Goal: Task Accomplishment & Management: Manage account settings

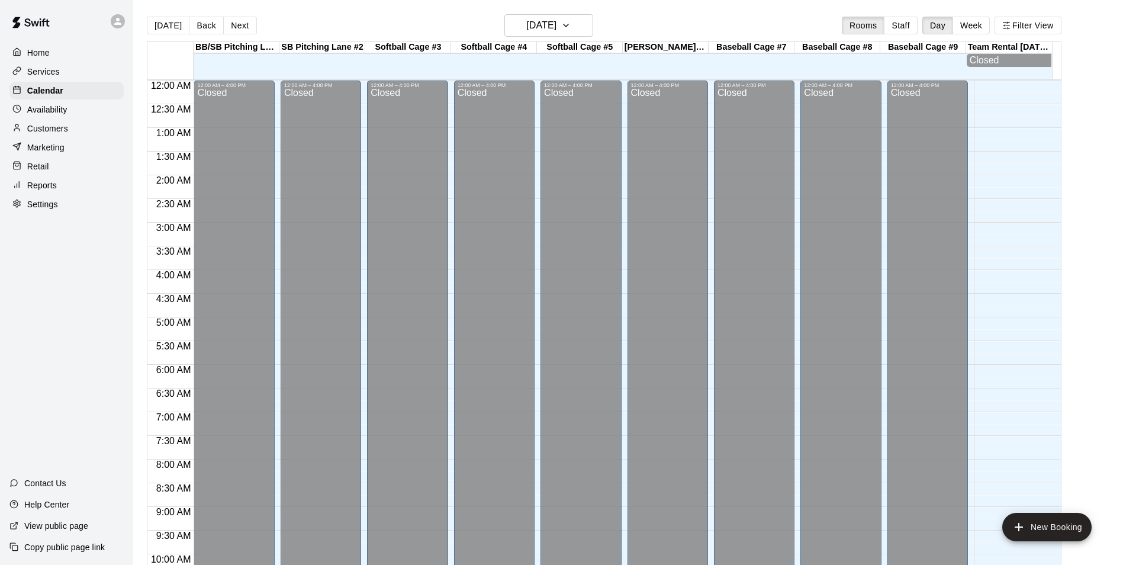
scroll to position [601, 0]
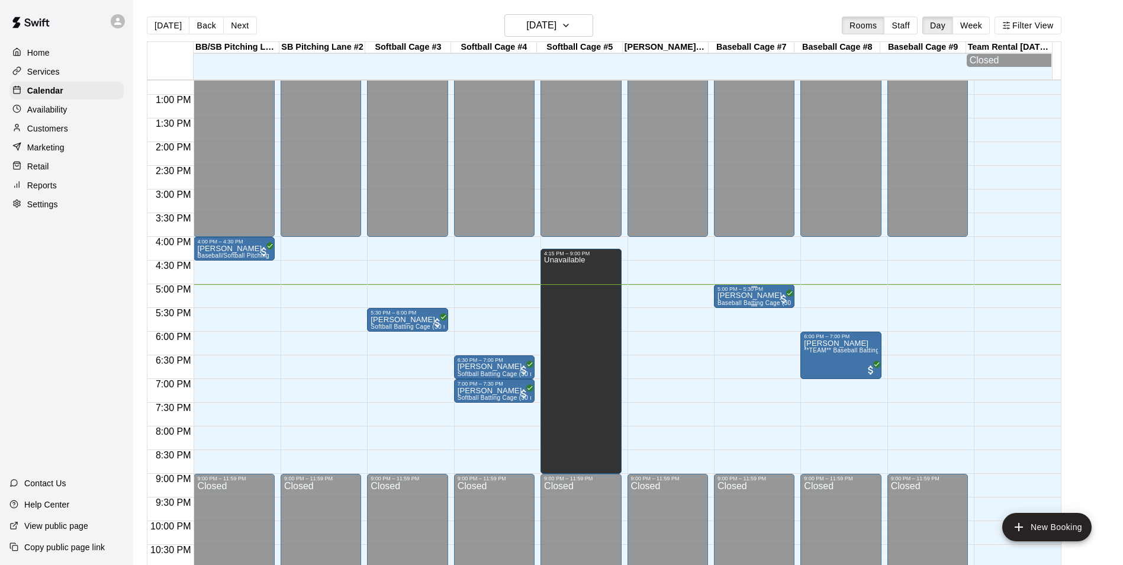
click at [764, 292] on div "5:00 PM – 5:30 PM" at bounding box center [753, 289] width 73 height 6
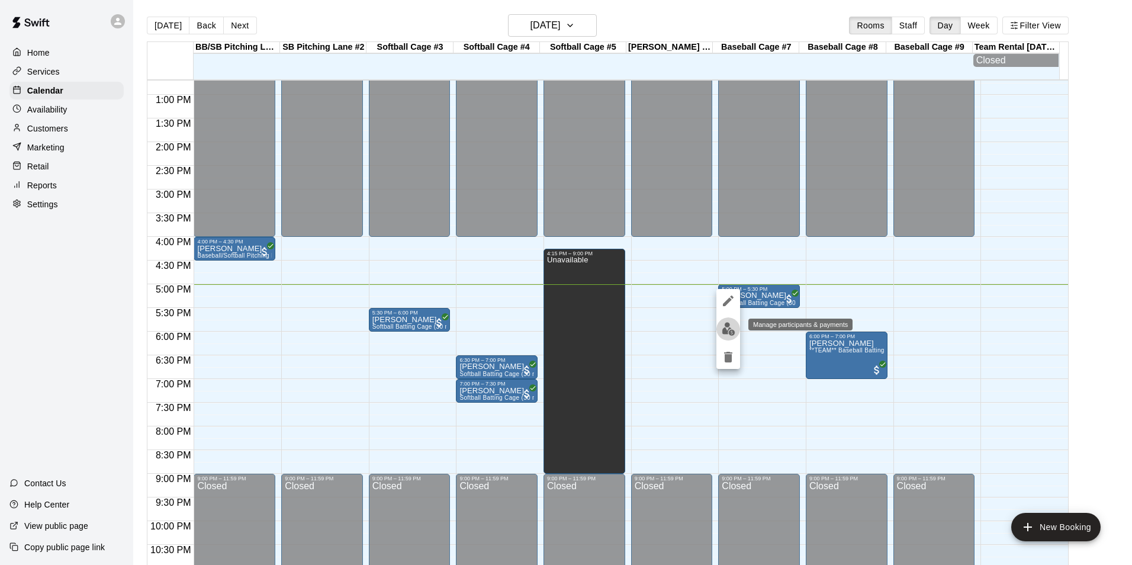
click at [728, 330] on img "edit" at bounding box center [729, 329] width 14 height 14
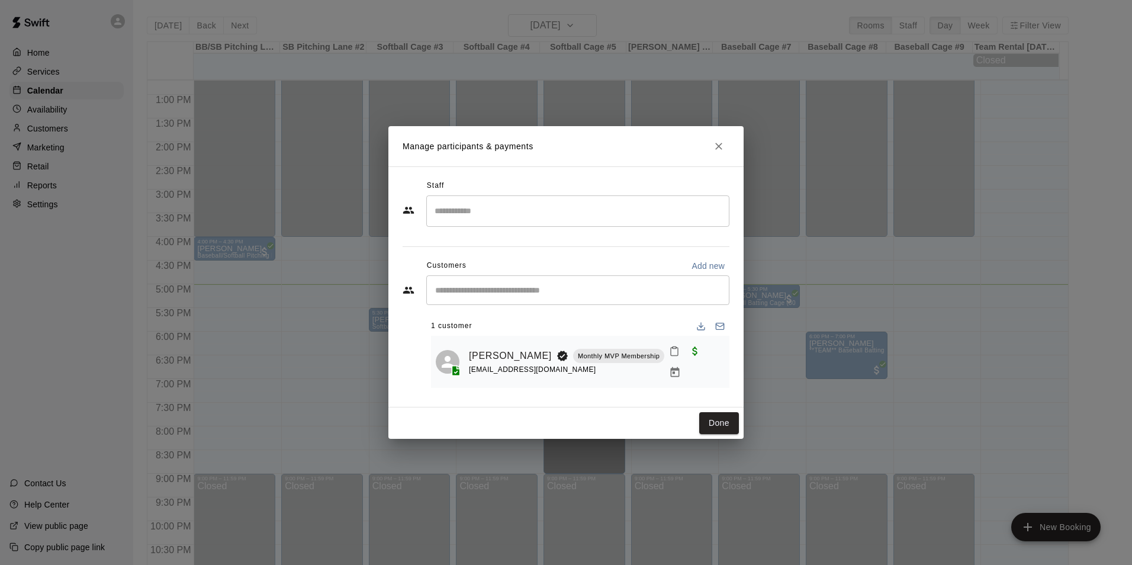
click at [669, 356] on icon "Mark attendance" at bounding box center [674, 351] width 11 height 11
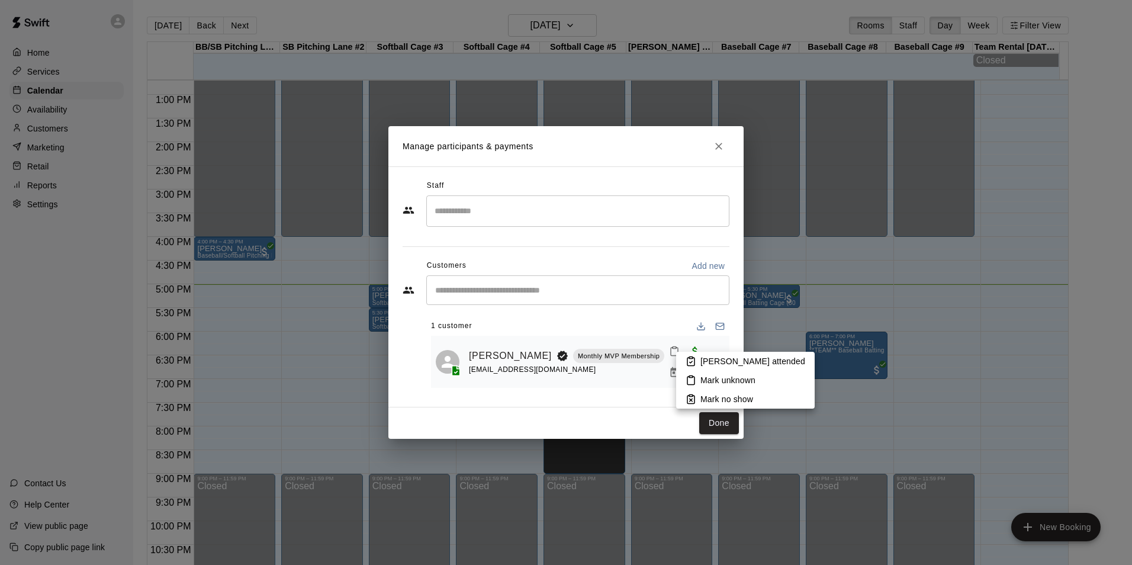
click at [700, 362] on p "[PERSON_NAME] attended" at bounding box center [752, 361] width 105 height 12
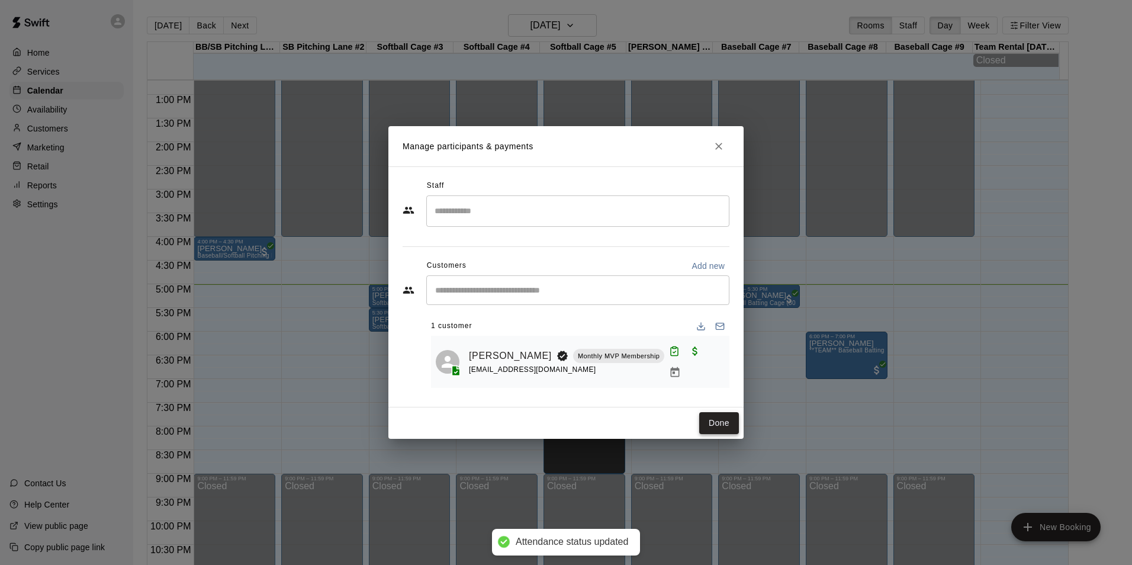
click at [725, 413] on button "Done" at bounding box center [719, 423] width 40 height 22
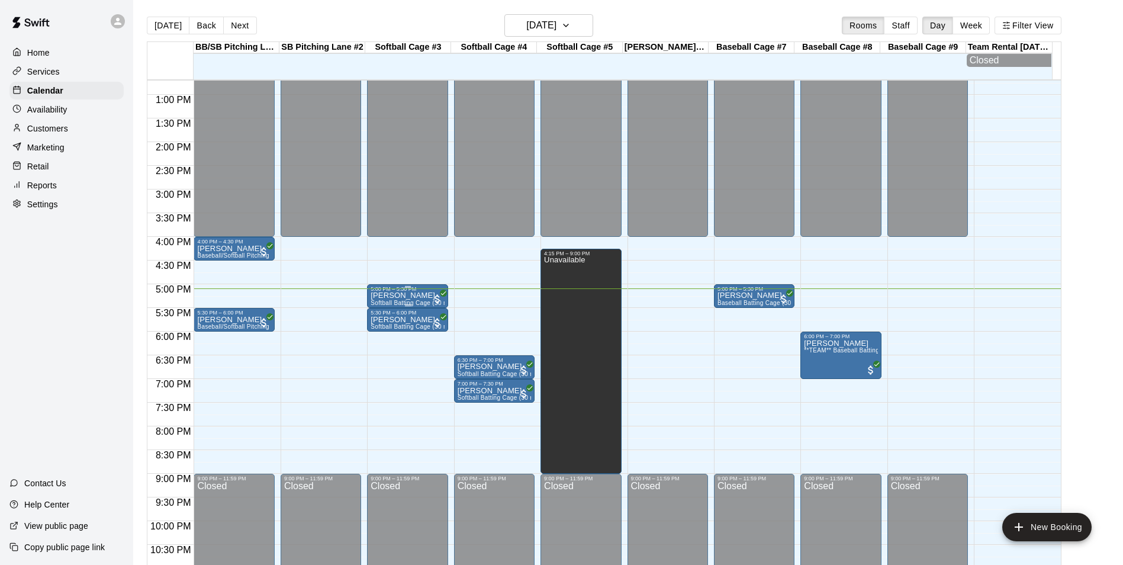
click at [418, 304] on span "Softball Batting Cage (30 min)" at bounding box center [413, 303] width 85 height 7
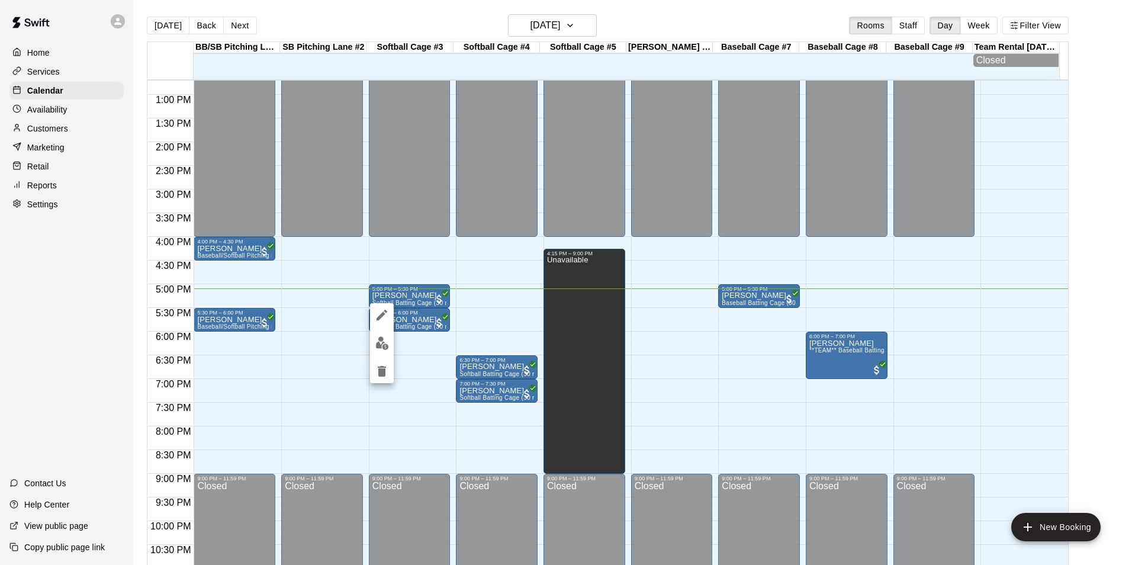
click at [382, 341] on img "edit" at bounding box center [382, 343] width 14 height 14
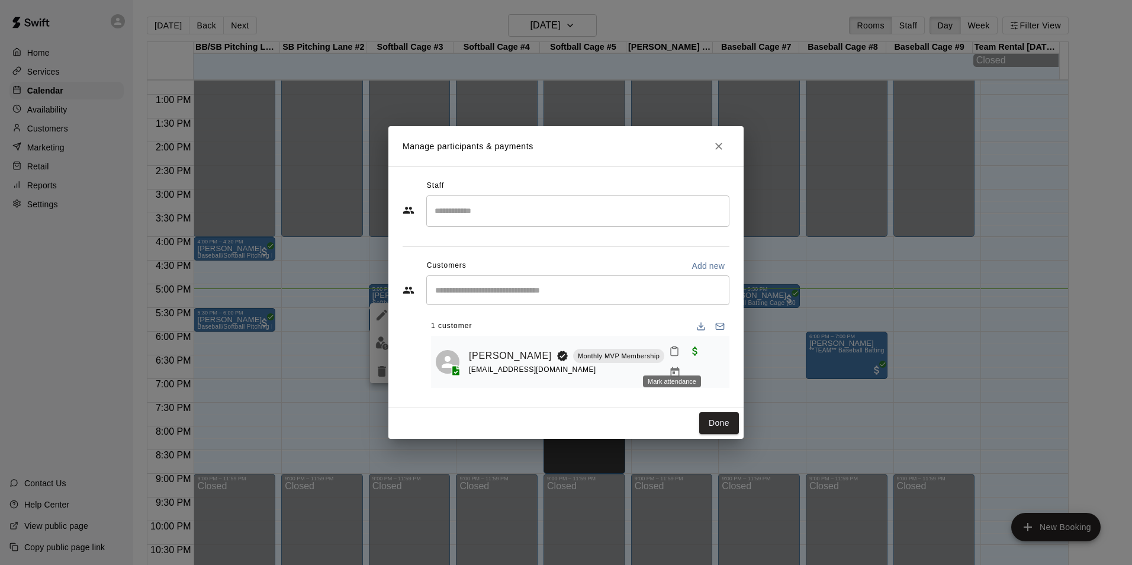
click at [671, 356] on icon "Mark attendance" at bounding box center [674, 351] width 7 height 8
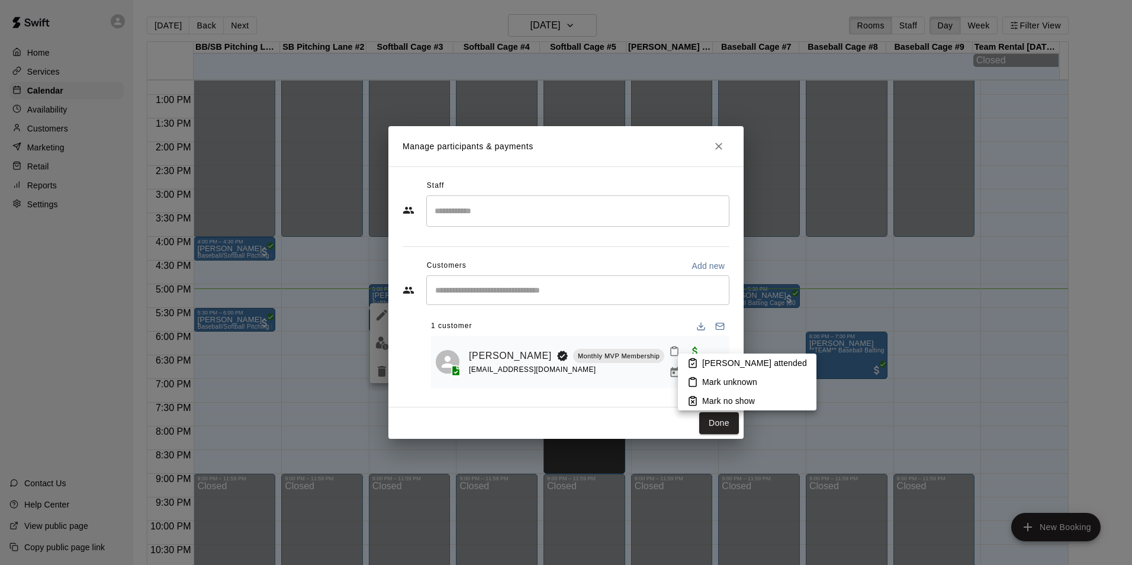
click at [742, 358] on p "[PERSON_NAME] attended" at bounding box center [754, 363] width 105 height 12
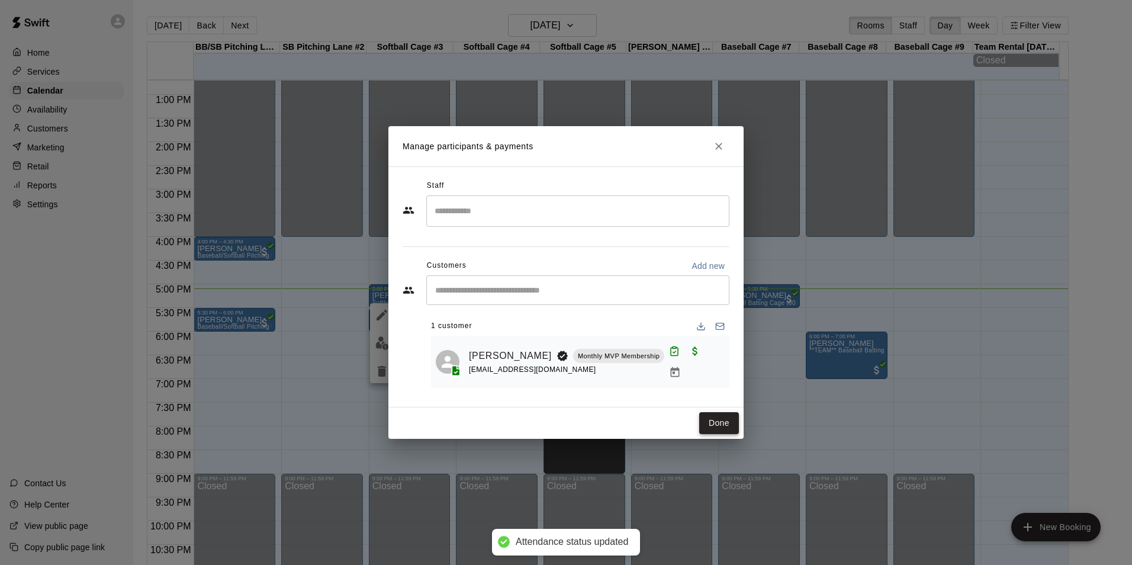
click at [720, 418] on button "Done" at bounding box center [719, 423] width 40 height 22
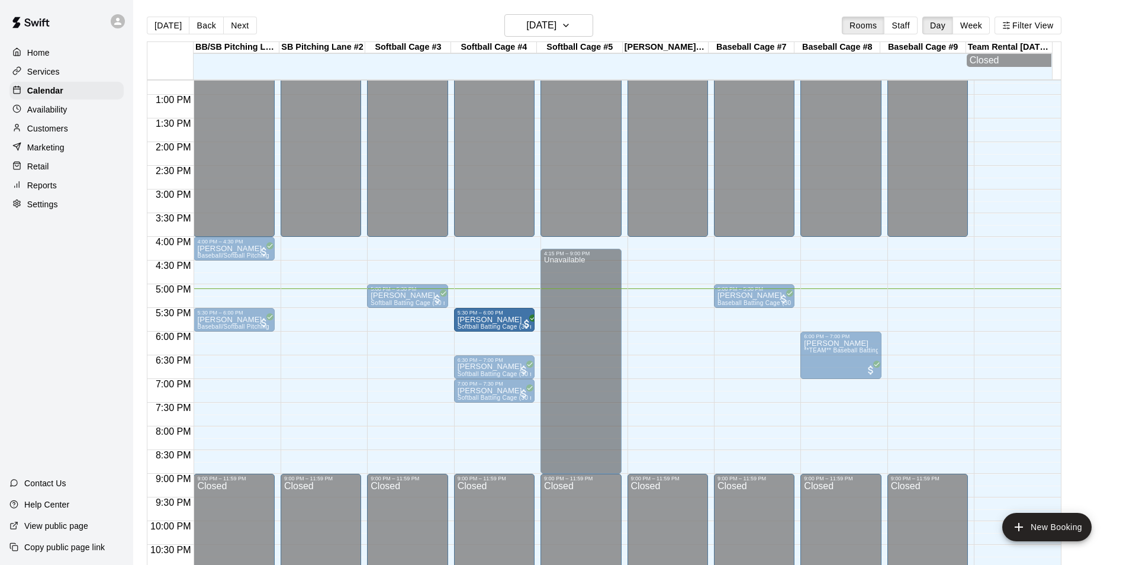
drag, startPoint x: 410, startPoint y: 326, endPoint x: 468, endPoint y: 330, distance: 58.1
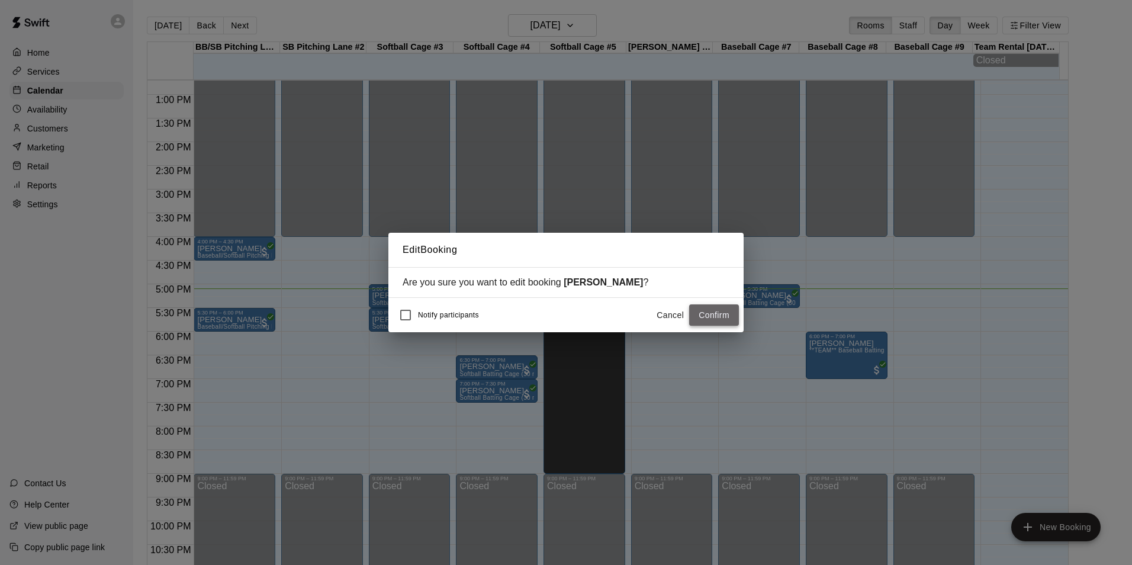
click at [714, 316] on button "Confirm" at bounding box center [714, 315] width 50 height 22
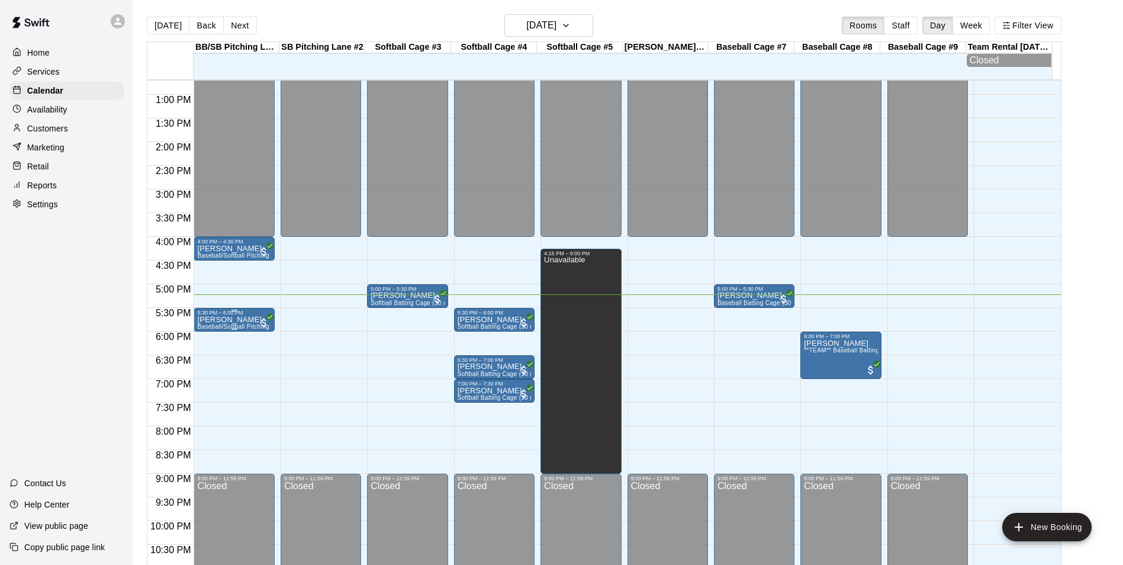
click at [239, 320] on p "[PERSON_NAME]" at bounding box center [233, 320] width 73 height 0
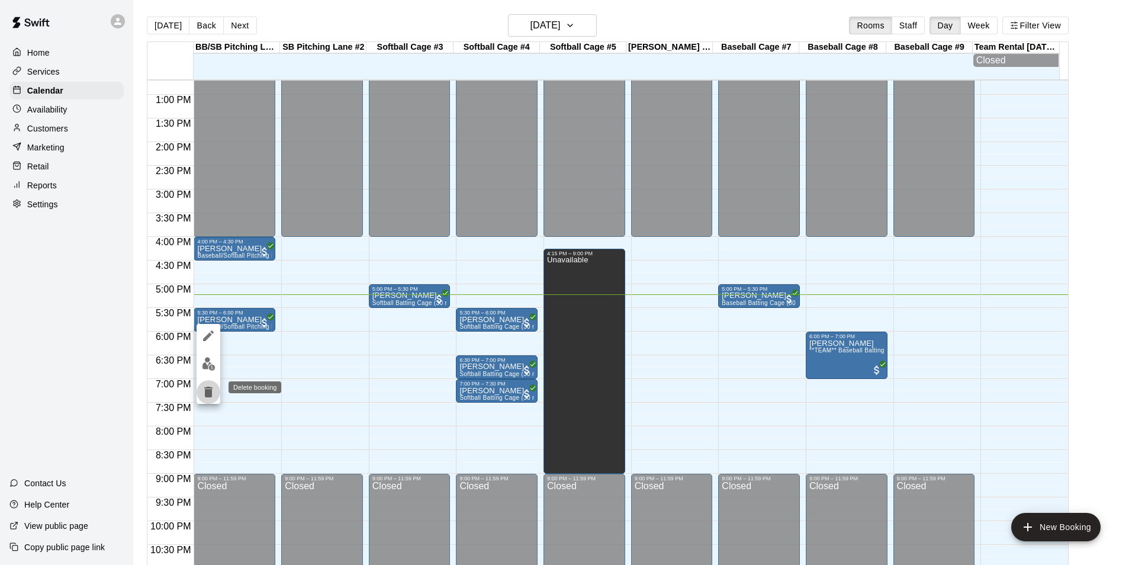
click at [212, 392] on icon "delete" at bounding box center [208, 392] width 8 height 11
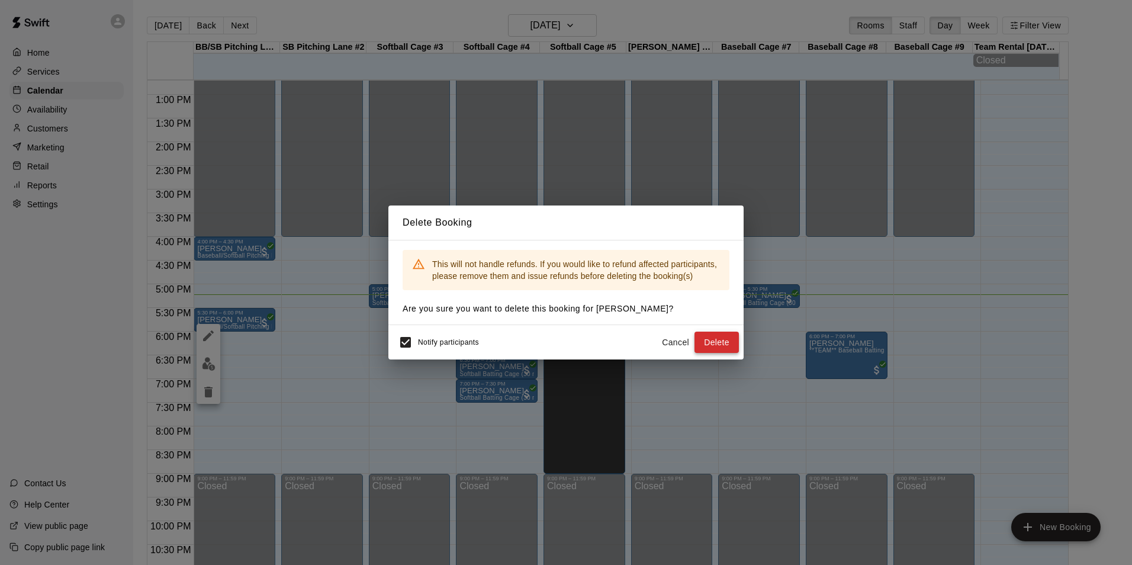
click at [723, 345] on button "Delete" at bounding box center [716, 343] width 44 height 22
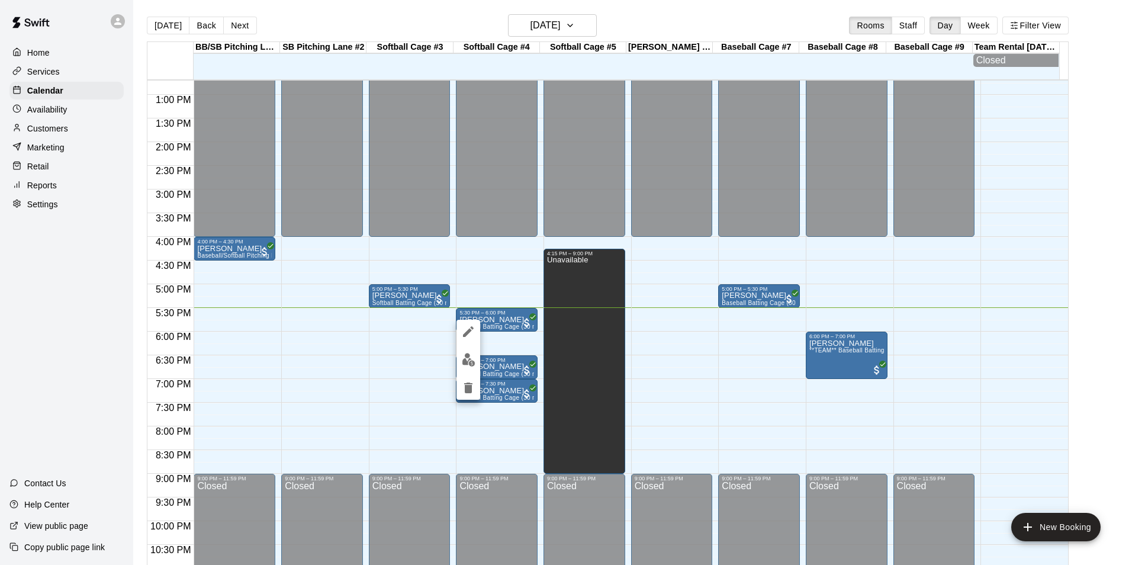
click at [643, 368] on div at bounding box center [566, 282] width 1132 height 565
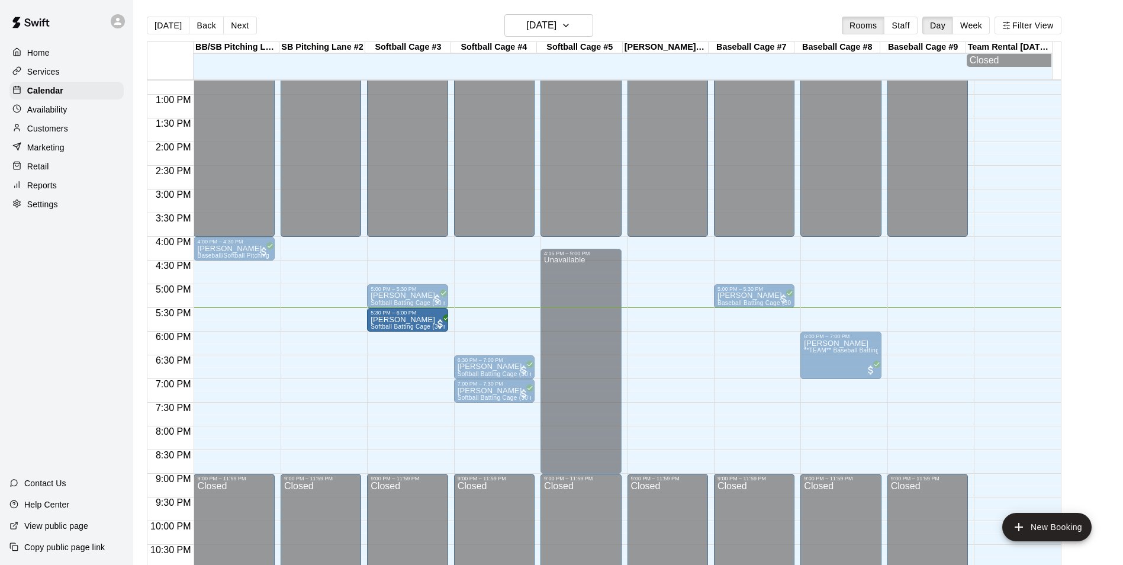
drag, startPoint x: 509, startPoint y: 318, endPoint x: 427, endPoint y: 326, distance: 82.1
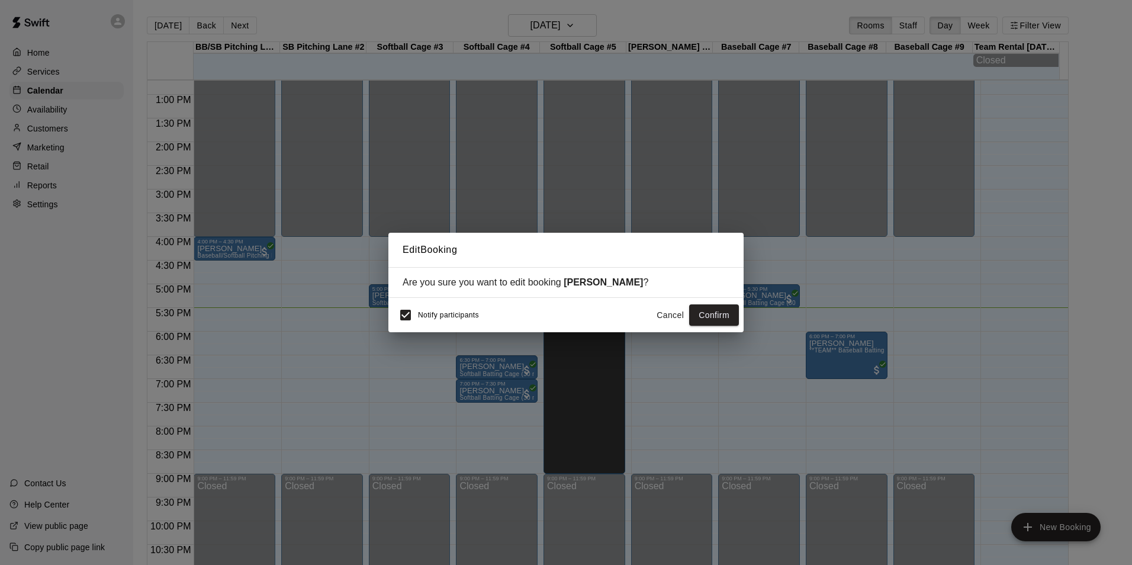
click at [673, 316] on button "Cancel" at bounding box center [670, 315] width 38 height 22
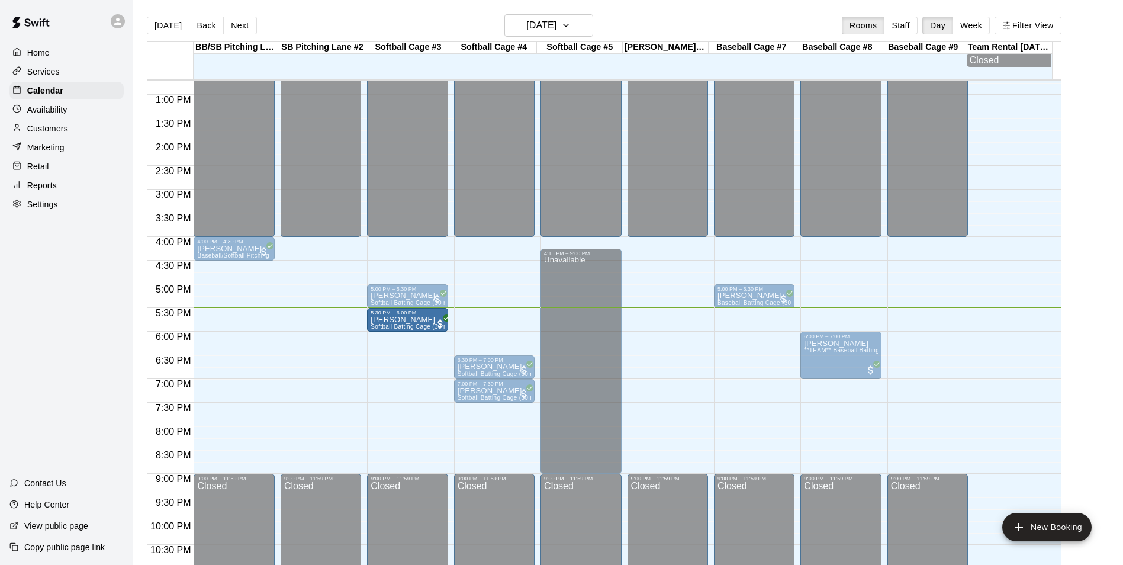
drag, startPoint x: 488, startPoint y: 323, endPoint x: 423, endPoint y: 324, distance: 65.7
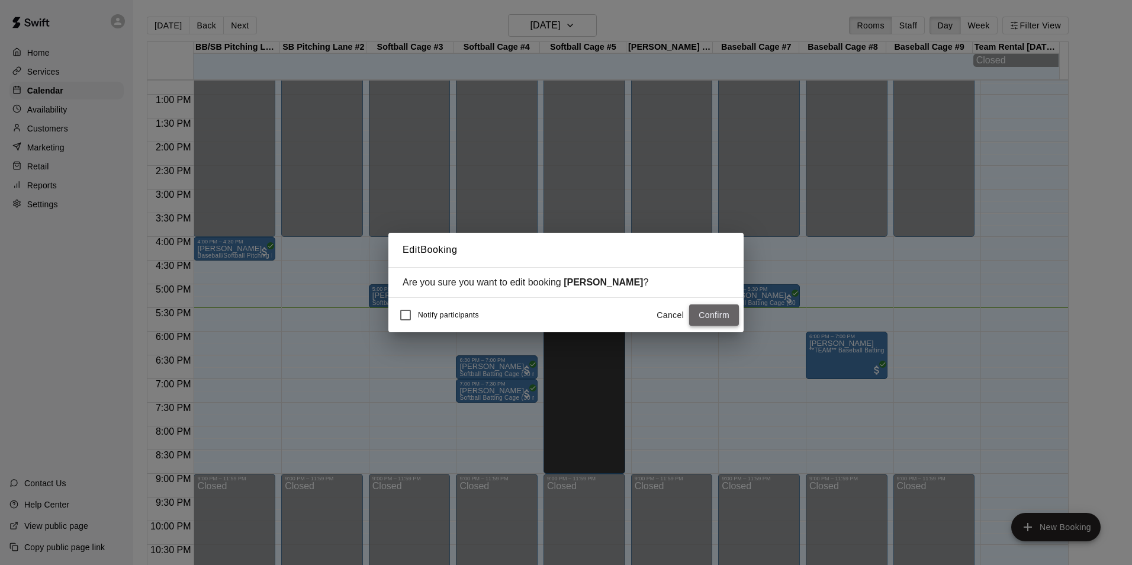
click at [703, 308] on button "Confirm" at bounding box center [714, 315] width 50 height 22
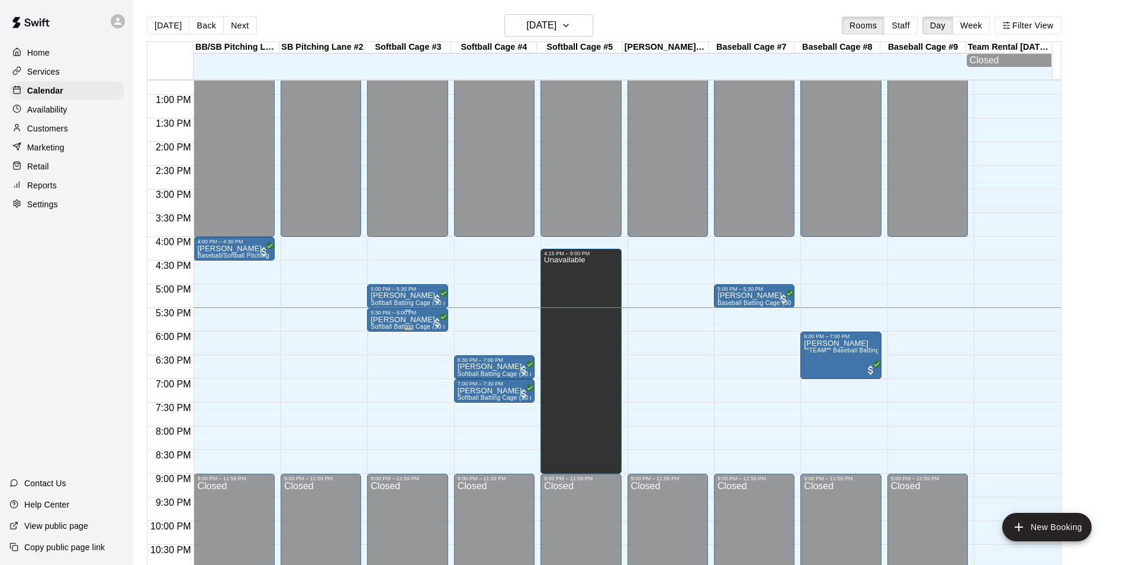
drag, startPoint x: 396, startPoint y: 325, endPoint x: 379, endPoint y: 329, distance: 17.0
click at [379, 329] on span "Softball Batting Cage (30 min)" at bounding box center [413, 326] width 85 height 7
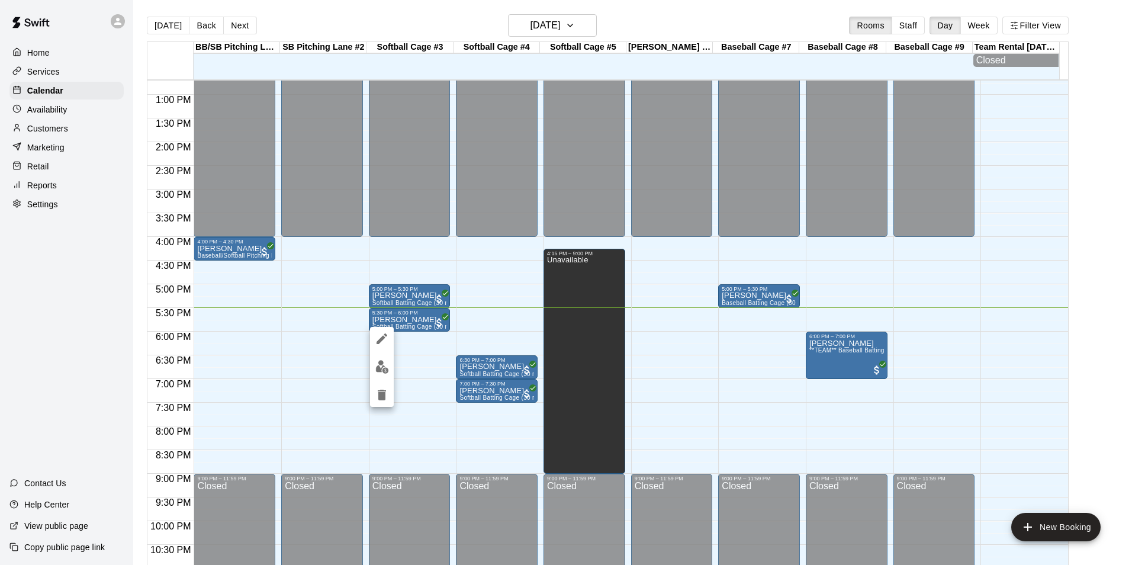
click at [366, 375] on div at bounding box center [566, 282] width 1132 height 565
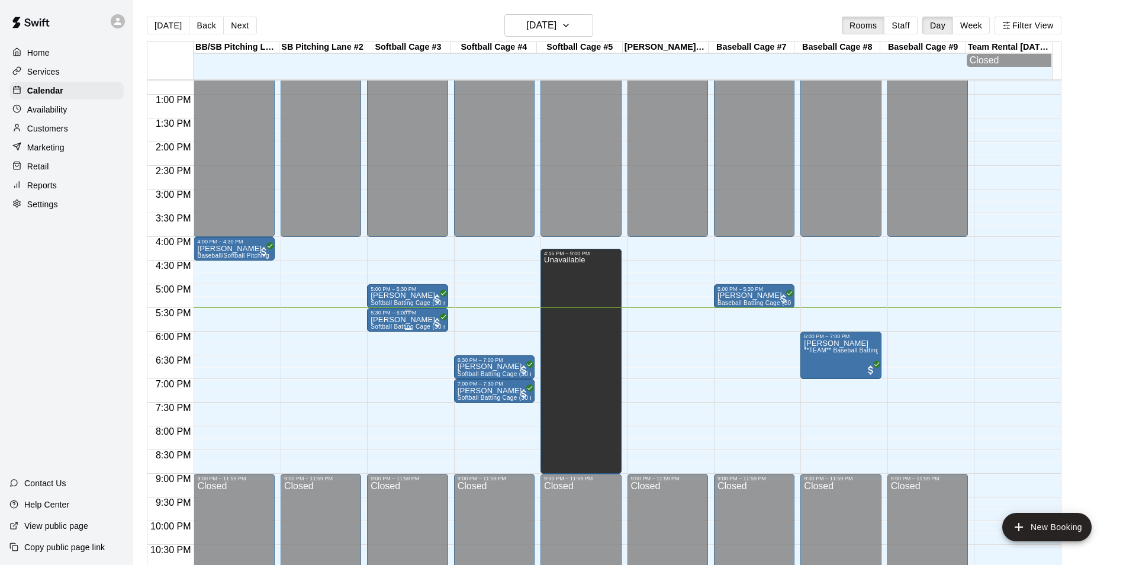
click at [384, 320] on p "[PERSON_NAME]" at bounding box center [407, 320] width 73 height 0
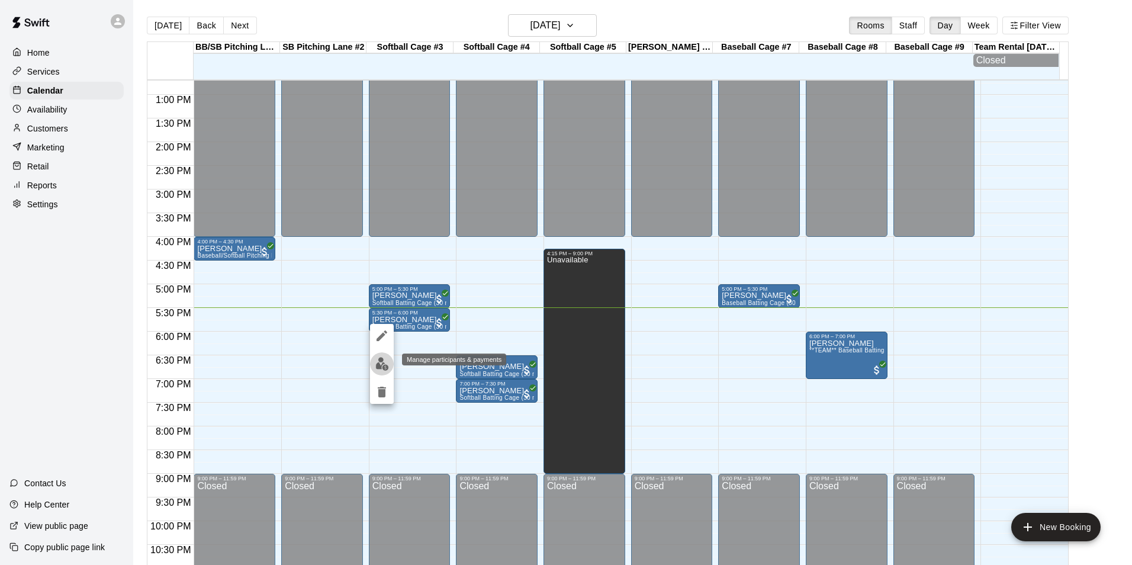
click at [382, 363] on img "edit" at bounding box center [382, 364] width 14 height 14
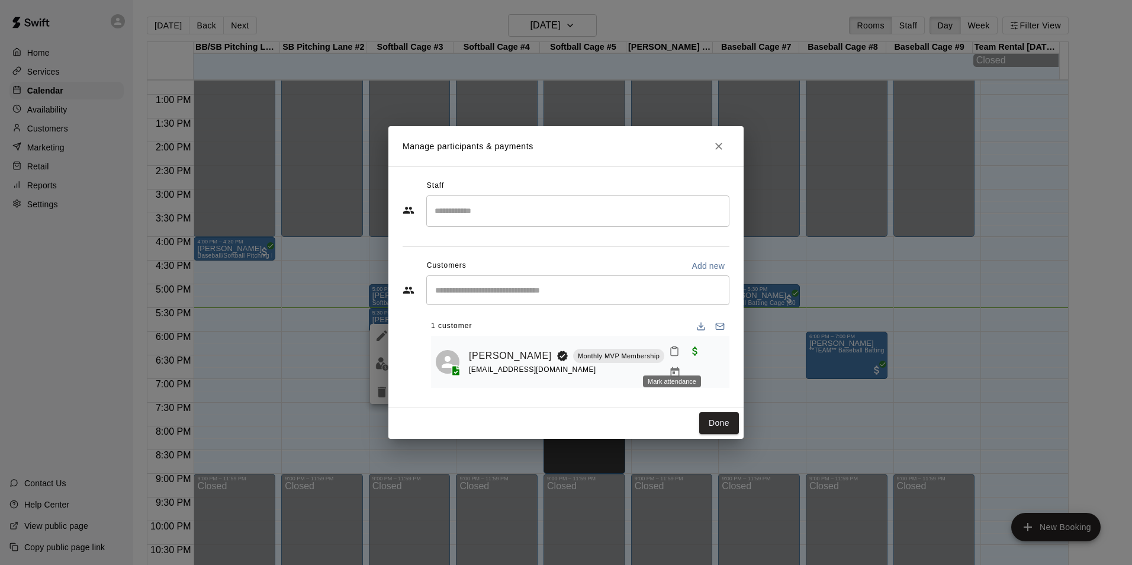
click at [672, 356] on icon "Mark attendance" at bounding box center [674, 351] width 11 height 11
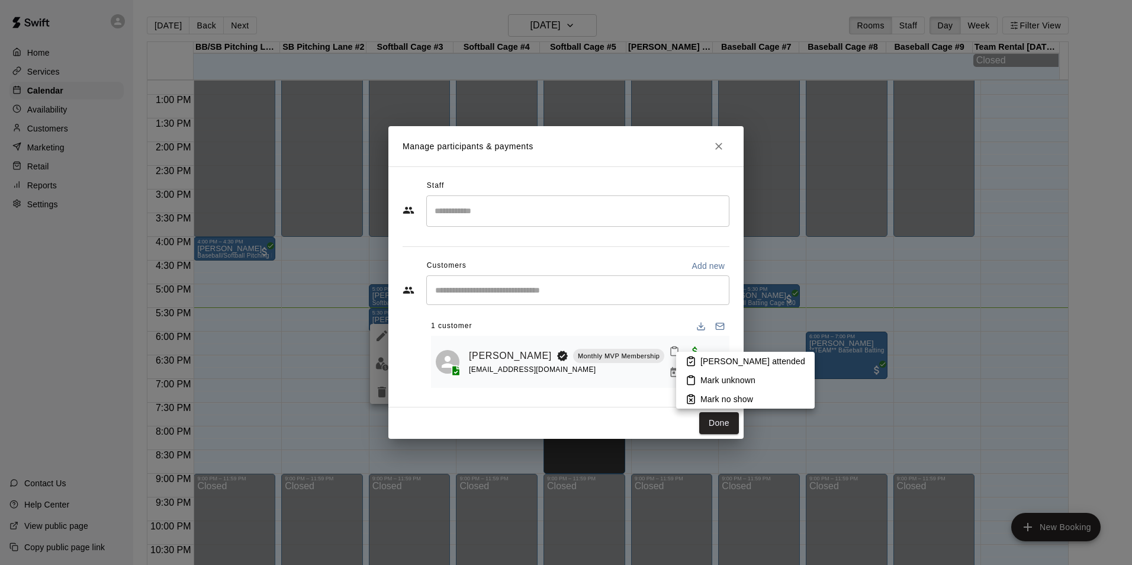
click at [686, 358] on icon at bounding box center [691, 361] width 11 height 11
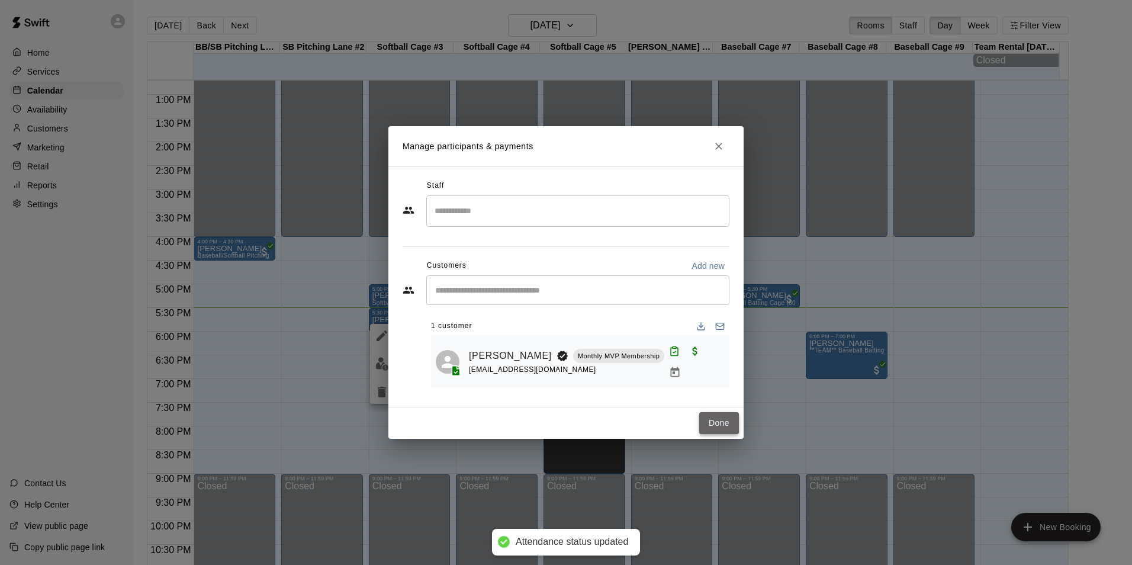
click at [713, 418] on button "Done" at bounding box center [719, 423] width 40 height 22
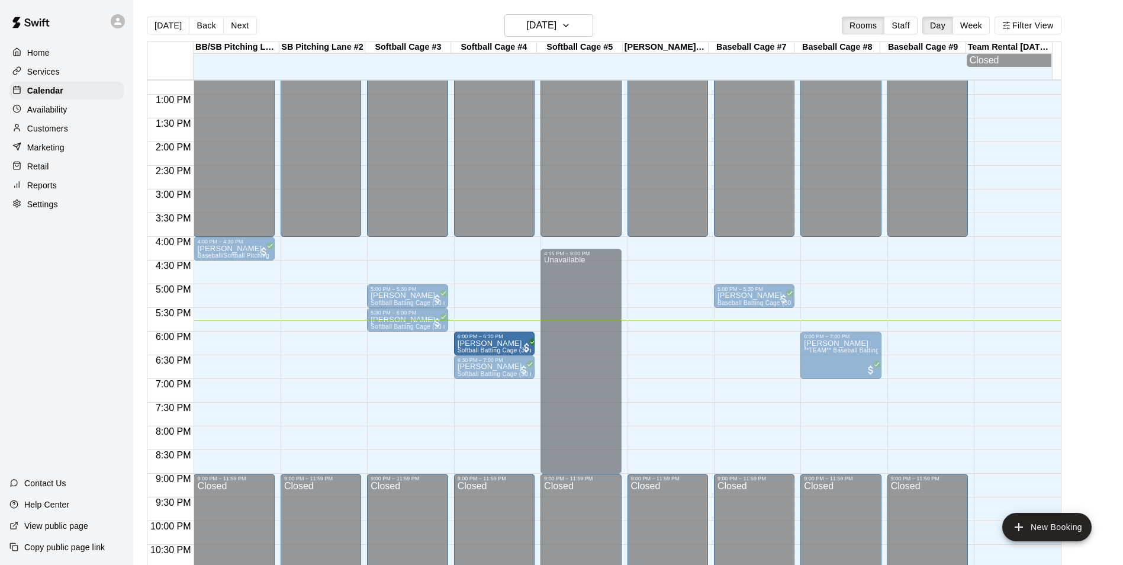
drag, startPoint x: 513, startPoint y: 395, endPoint x: 509, endPoint y: 350, distance: 45.7
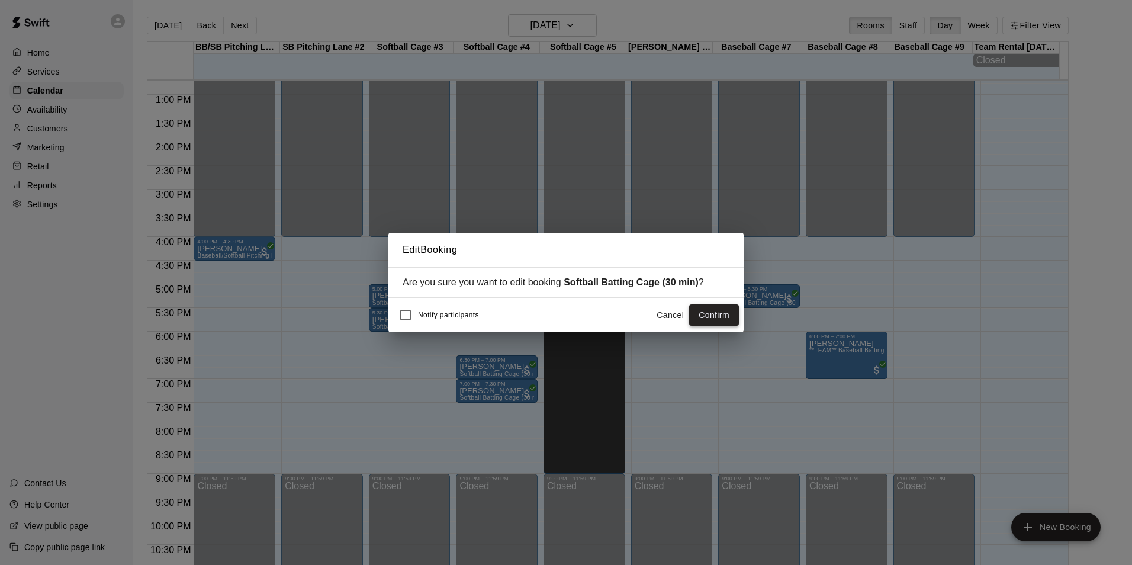
click at [722, 308] on button "Confirm" at bounding box center [714, 315] width 50 height 22
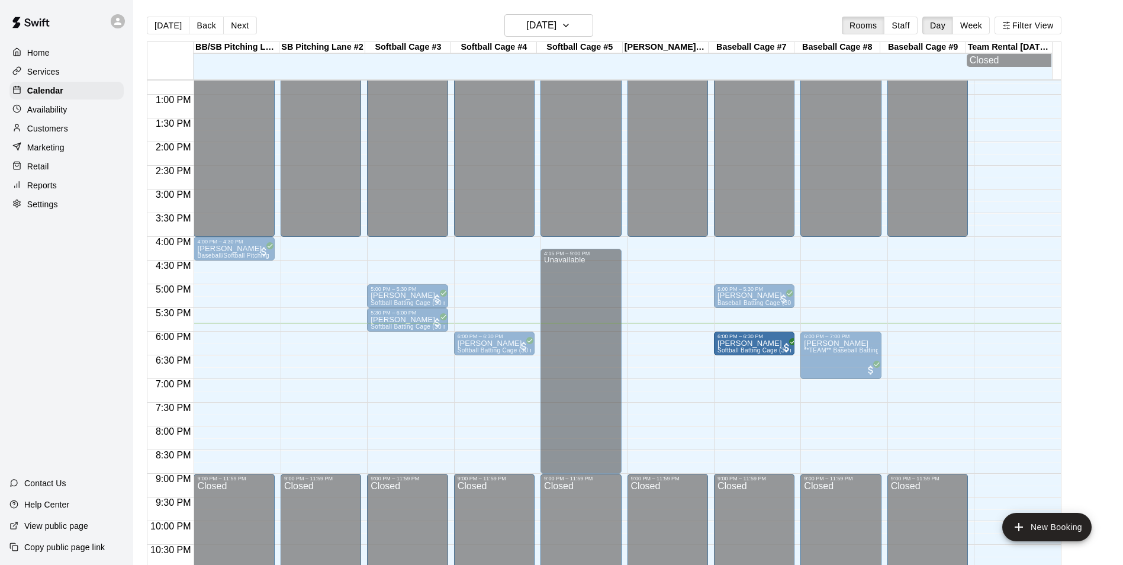
drag, startPoint x: 498, startPoint y: 368, endPoint x: 779, endPoint y: 352, distance: 281.1
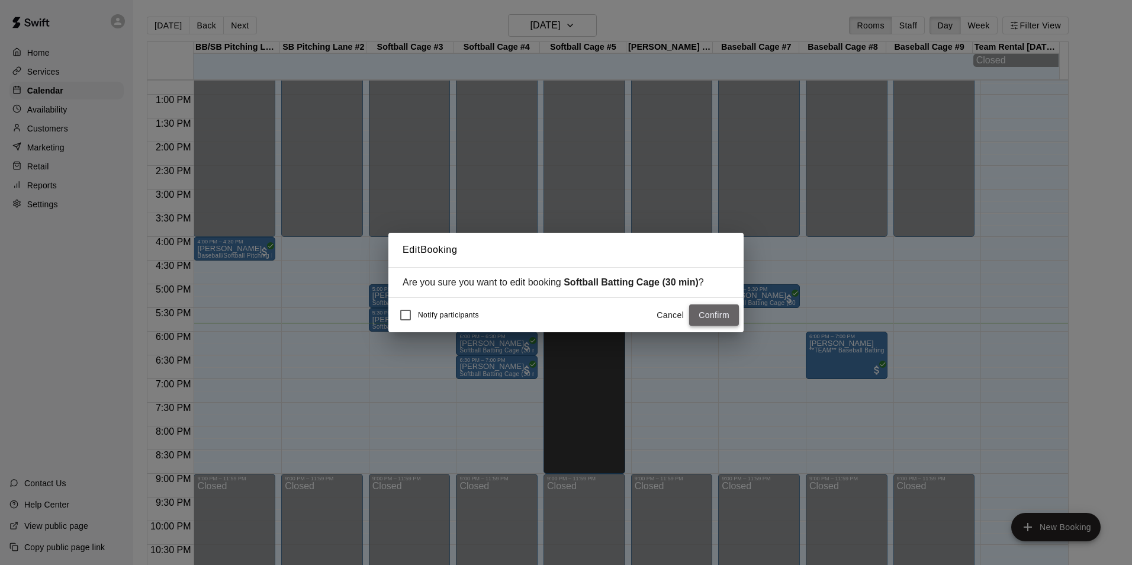
click at [719, 313] on button "Confirm" at bounding box center [714, 315] width 50 height 22
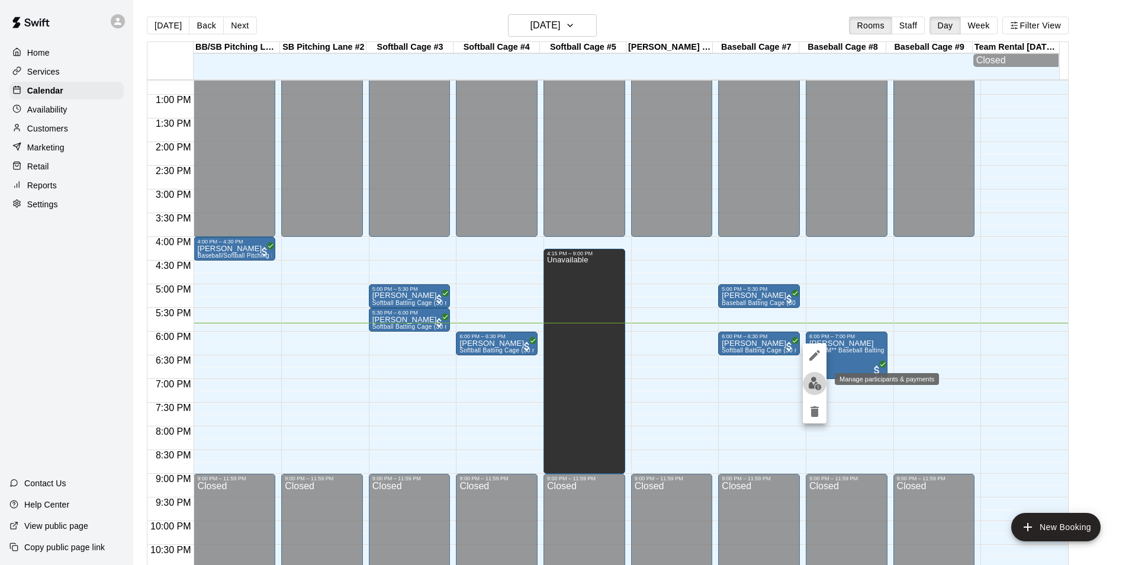
click at [814, 385] on img "edit" at bounding box center [815, 384] width 14 height 14
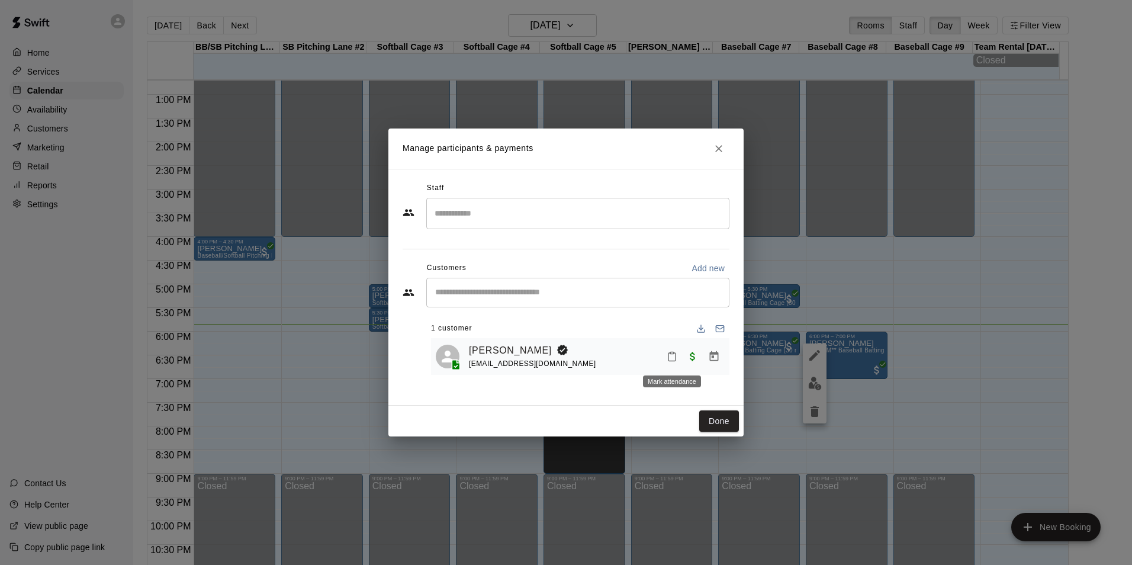
click at [672, 360] on icon "Mark attendance" at bounding box center [672, 356] width 11 height 11
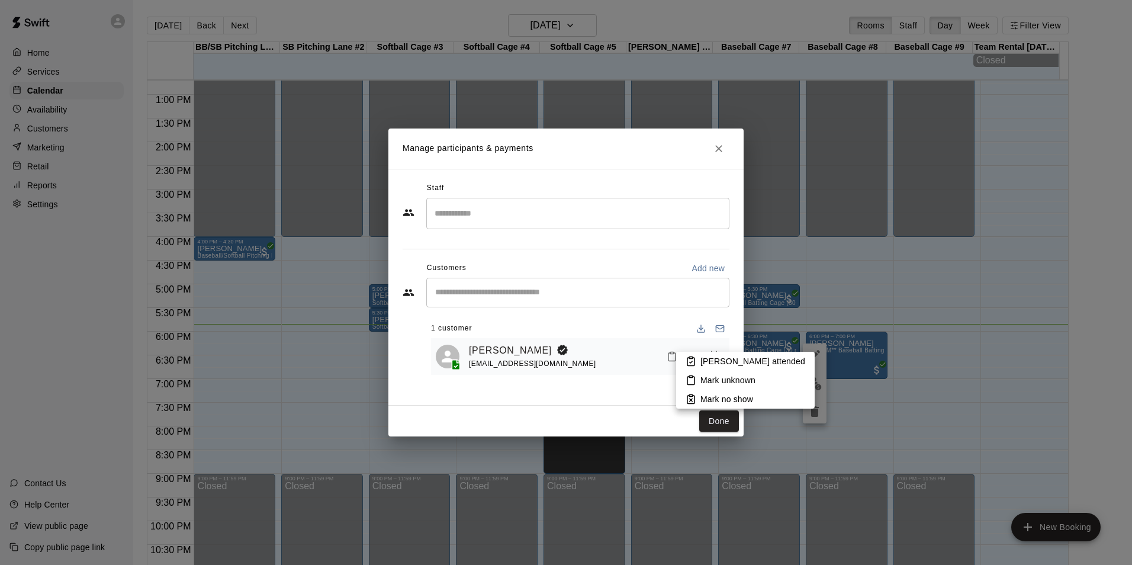
click at [725, 362] on p "[PERSON_NAME] attended" at bounding box center [752, 361] width 105 height 12
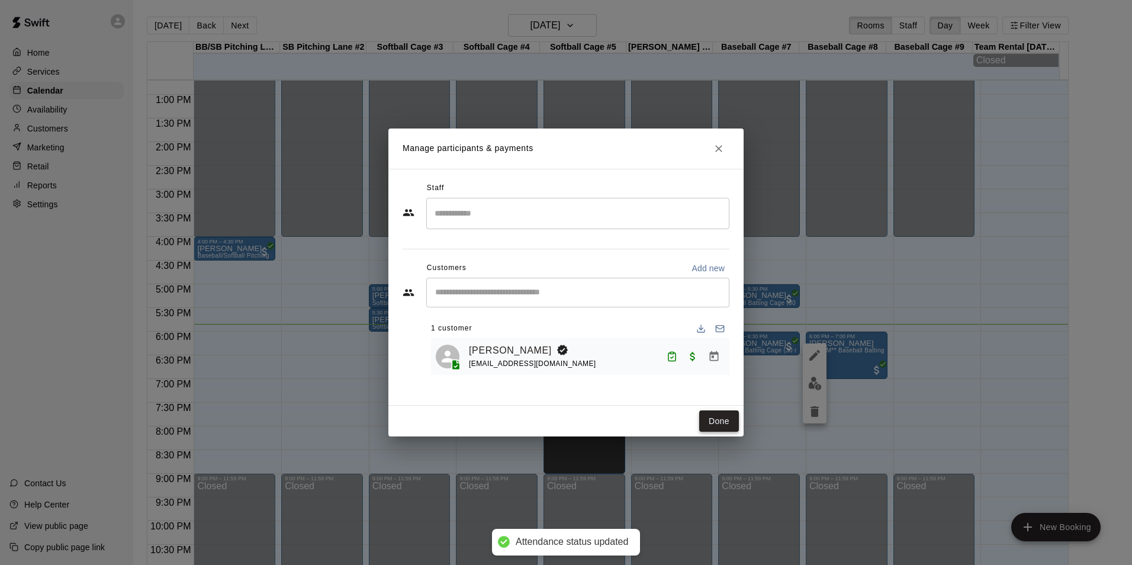
click at [724, 417] on button "Done" at bounding box center [719, 421] width 40 height 22
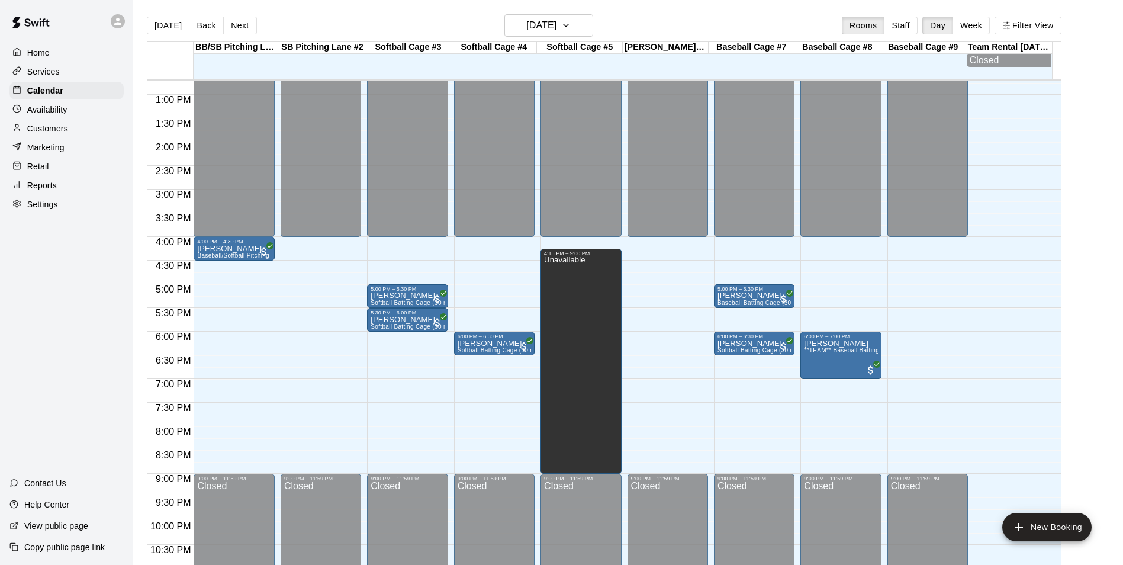
click at [902, 335] on div "12:00 AM – 4:00 PM Closed 9:00 PM – 11:59 PM Closed" at bounding box center [927, 47] width 81 height 1137
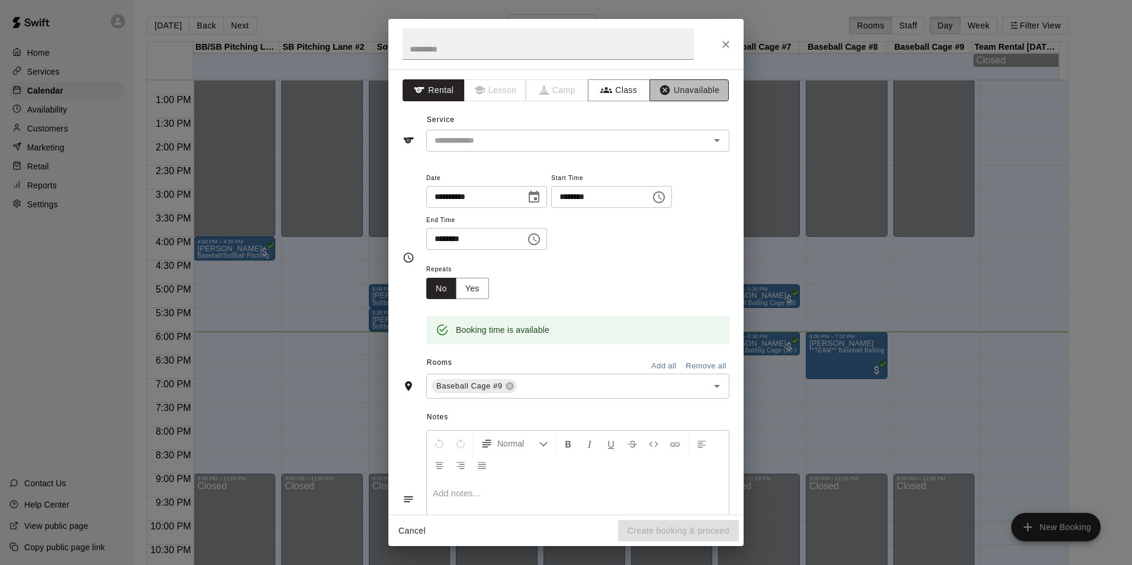
click at [690, 88] on button "Unavailable" at bounding box center [688, 90] width 79 height 22
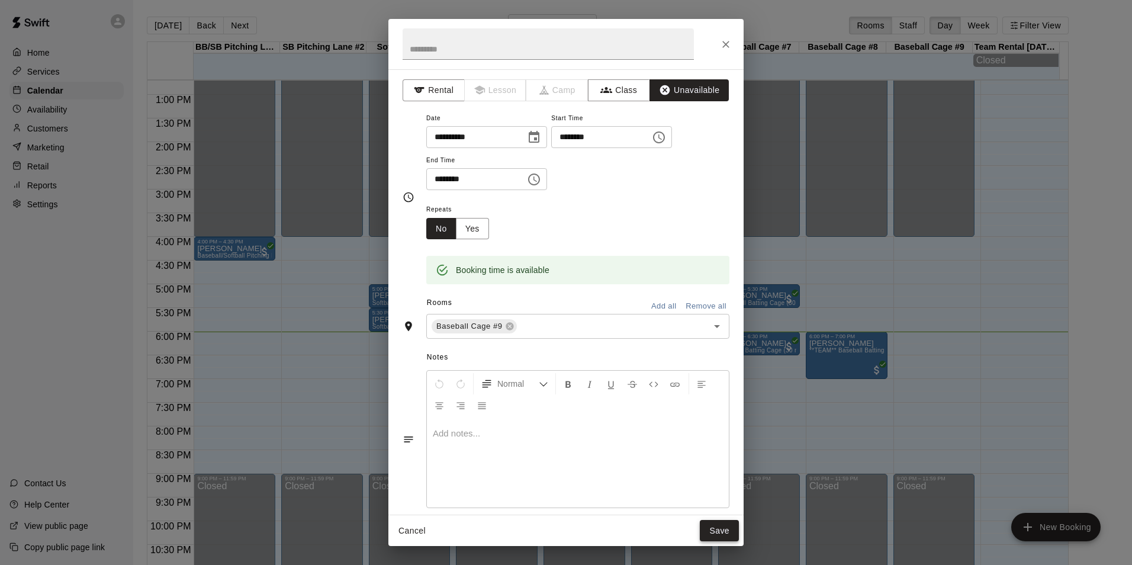
click at [735, 527] on button "Save" at bounding box center [719, 531] width 39 height 22
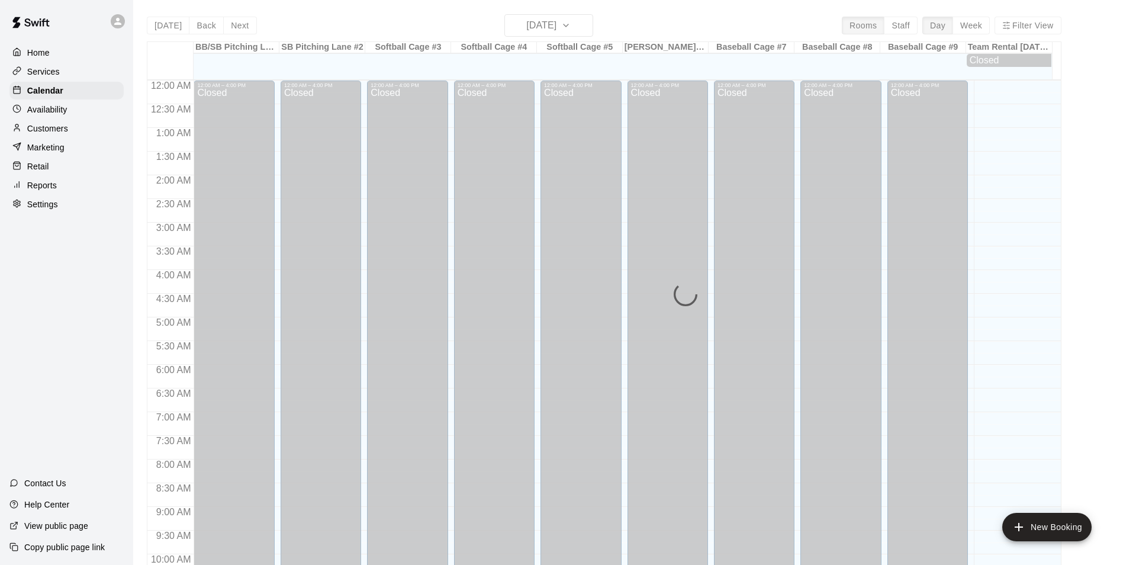
scroll to position [601, 0]
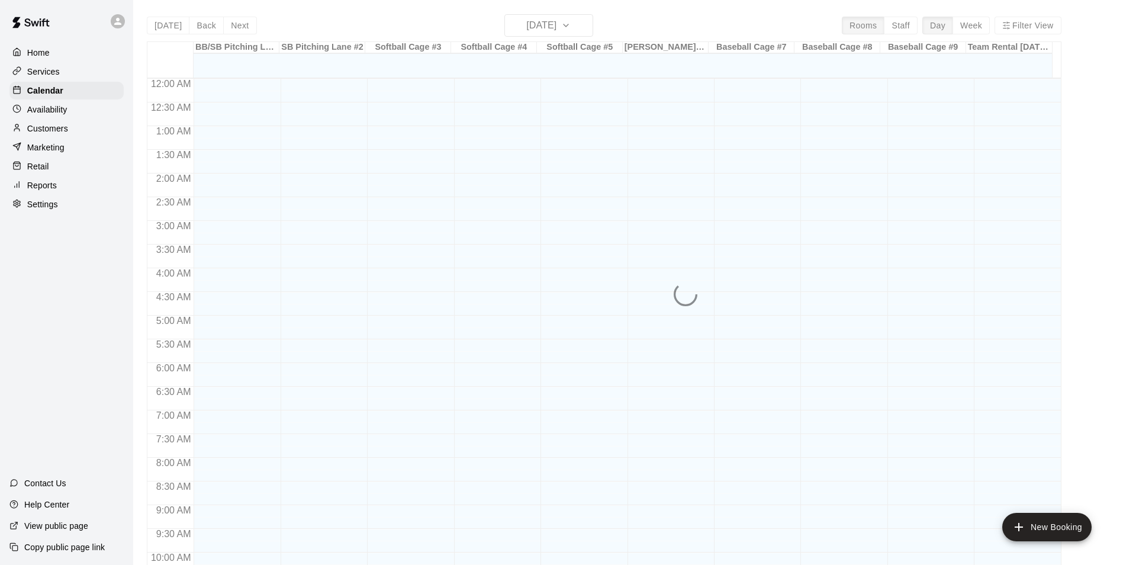
scroll to position [601, 0]
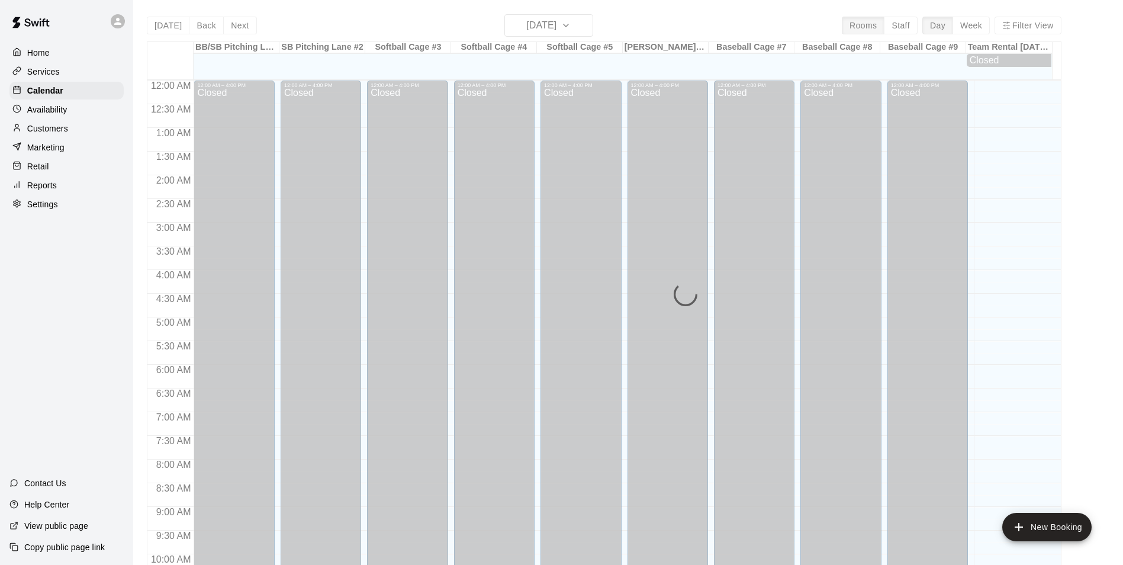
scroll to position [601, 0]
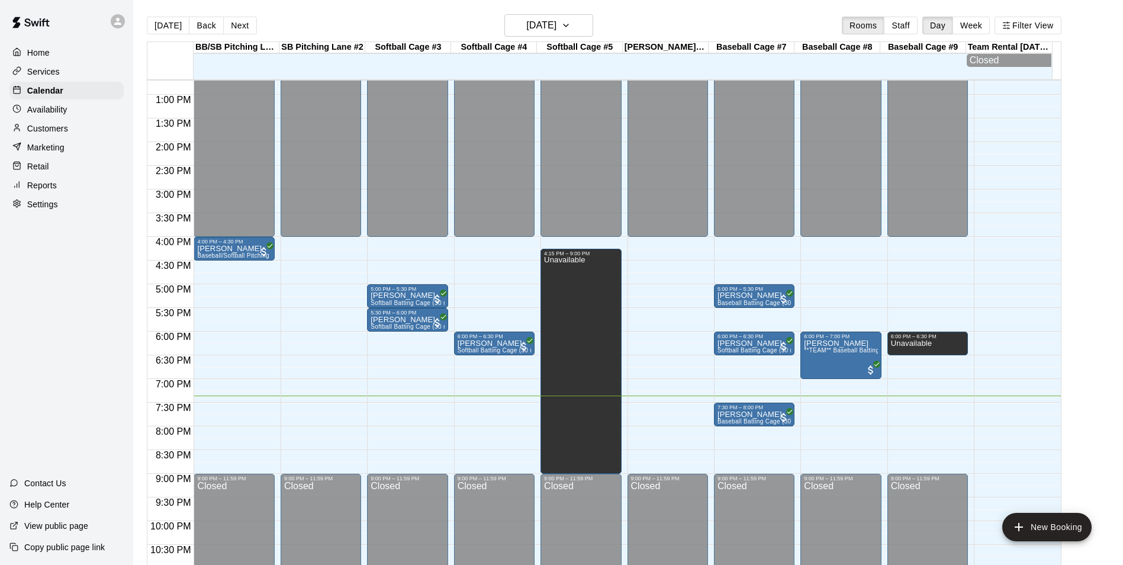
click at [242, 456] on div "12:00 AM – 4:00 PM Closed 4:00 PM – 4:30 PM Jason Coffee Baseball/Softball Pitc…" at bounding box center [234, 47] width 81 height 1137
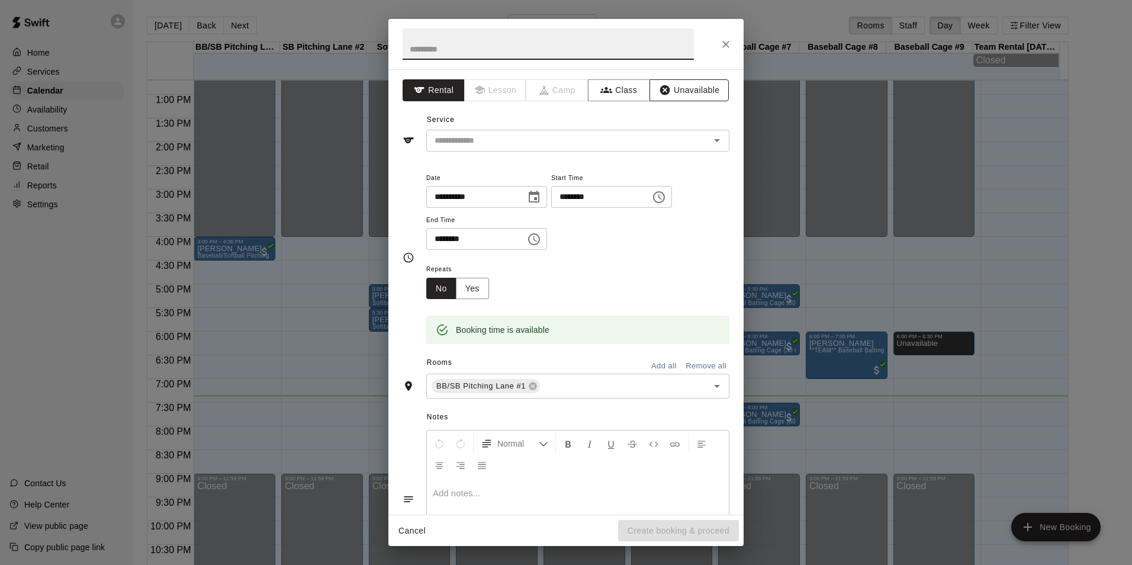
click at [682, 88] on button "Unavailable" at bounding box center [688, 90] width 79 height 22
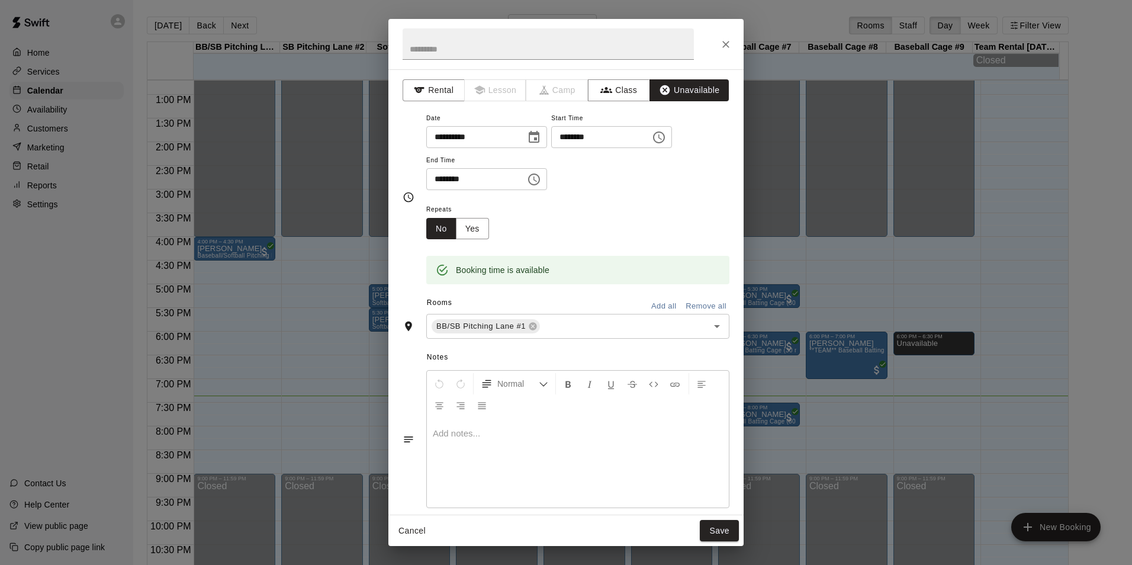
click at [657, 301] on button "Add all" at bounding box center [664, 306] width 38 height 18
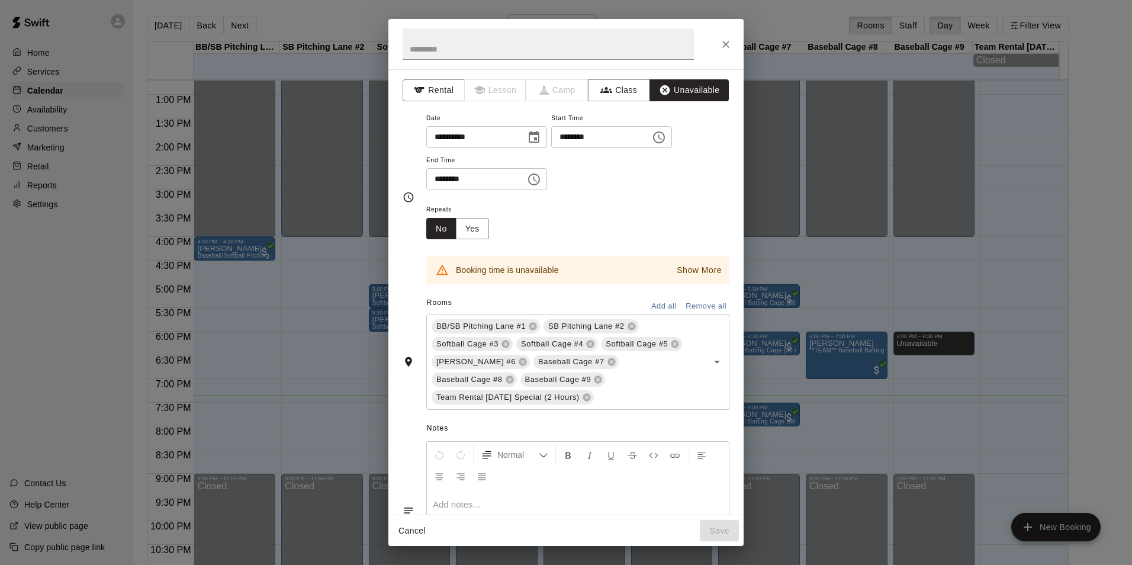
drag, startPoint x: 727, startPoint y: 46, endPoint x: 710, endPoint y: 168, distance: 123.7
click at [710, 168] on div "**********" at bounding box center [565, 282] width 355 height 527
click at [723, 44] on icon "Close" at bounding box center [726, 44] width 12 height 12
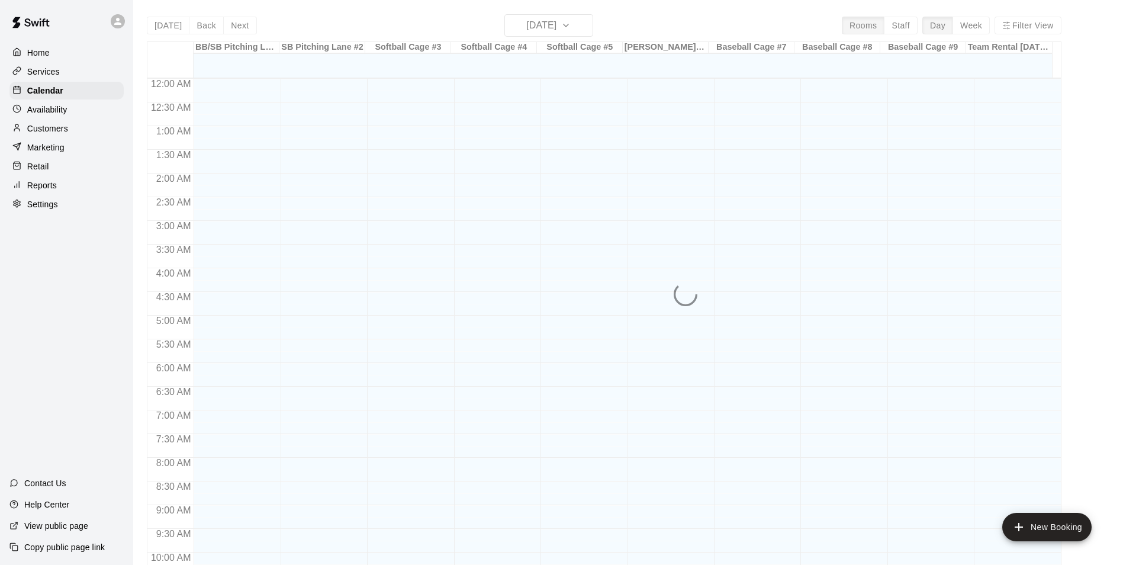
scroll to position [601, 0]
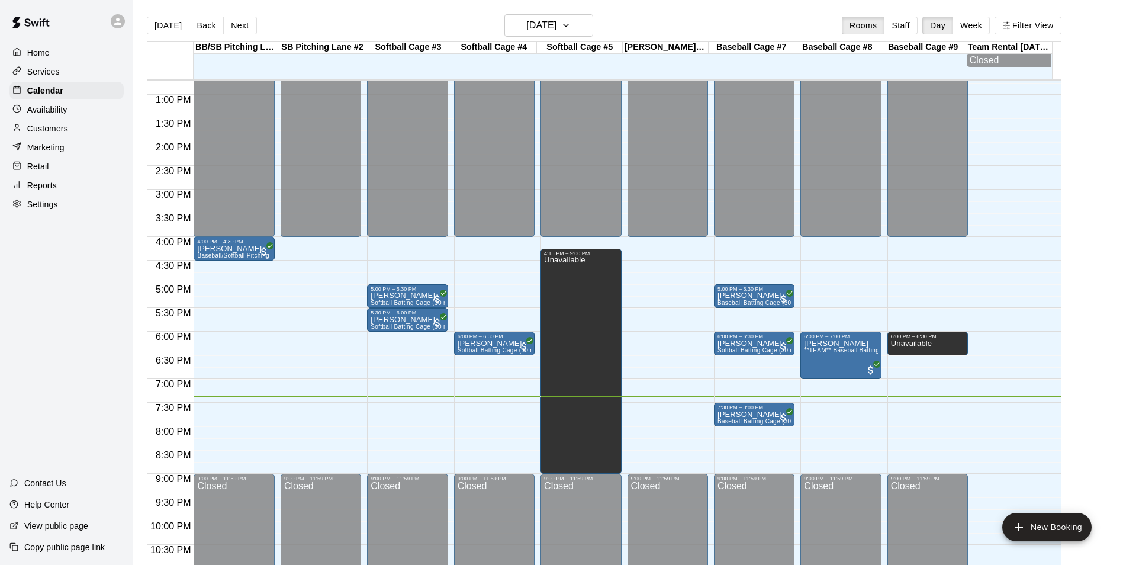
click at [344, 452] on div "12:00 AM – 4:00 PM Closed 9:00 PM – 11:59 PM Closed" at bounding box center [321, 47] width 81 height 1137
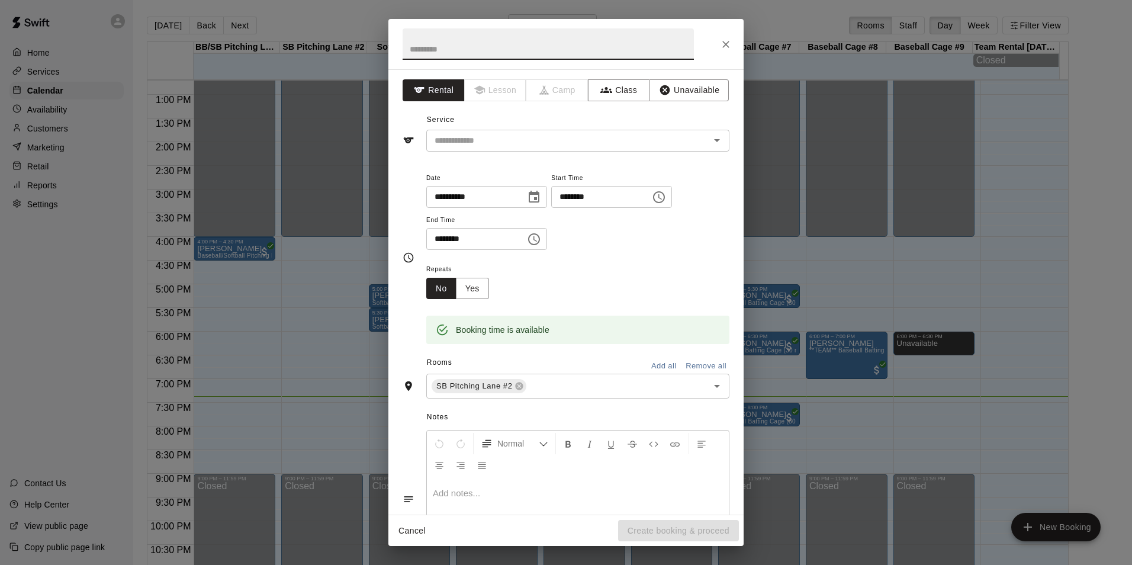
click at [590, 194] on input "********" at bounding box center [596, 197] width 91 height 22
type input "********"
click at [441, 242] on input "********" at bounding box center [471, 239] width 91 height 22
type input "********"
click at [686, 92] on button "Unavailable" at bounding box center [688, 90] width 79 height 22
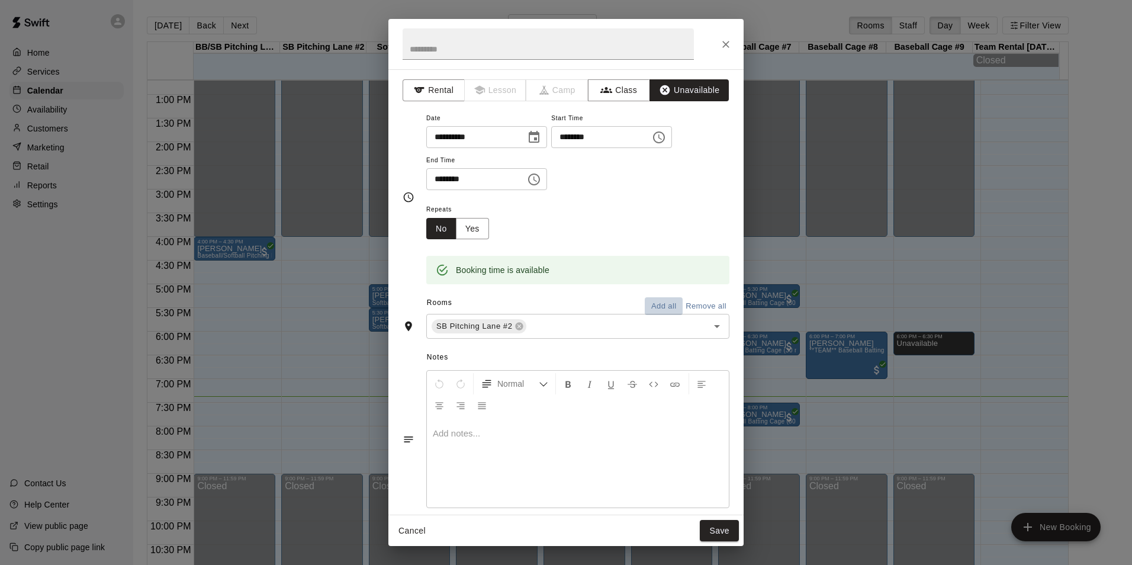
click at [654, 308] on button "Add all" at bounding box center [664, 306] width 38 height 18
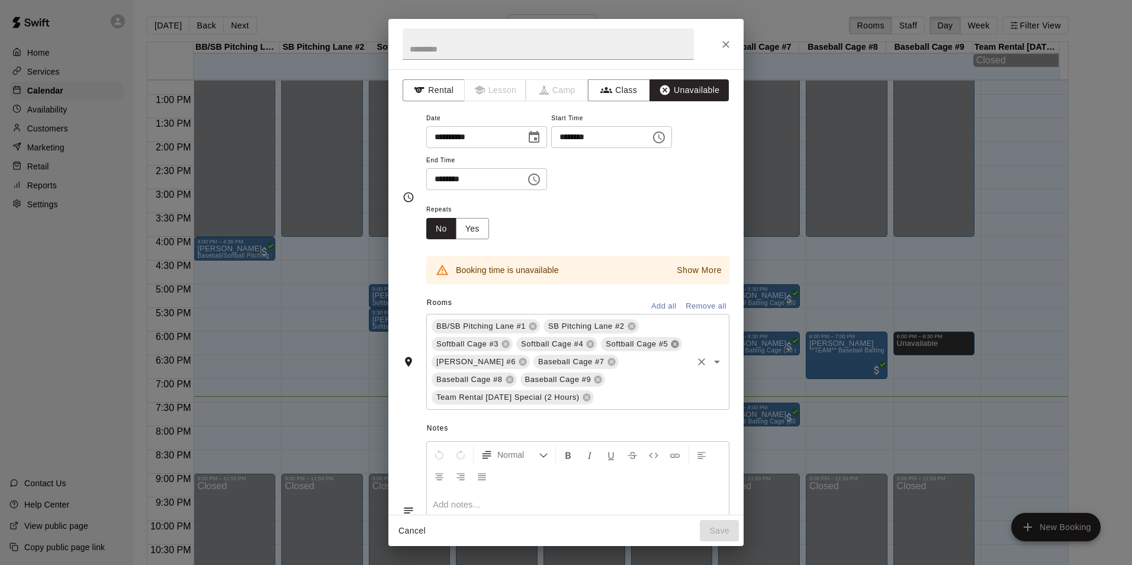
click at [671, 348] on icon at bounding box center [675, 344] width 8 height 8
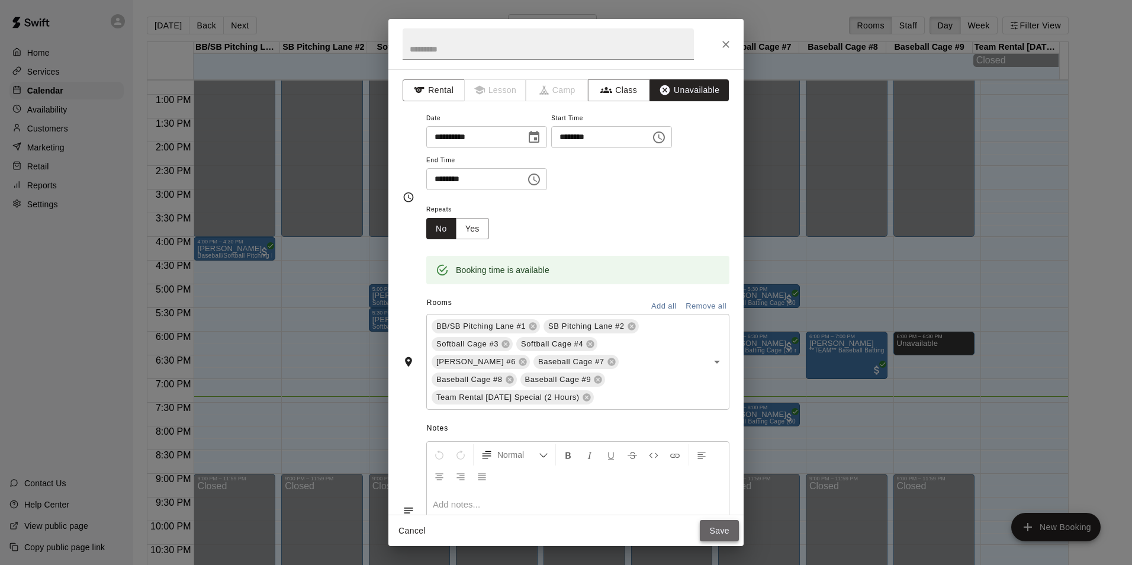
click at [721, 531] on button "Save" at bounding box center [719, 531] width 39 height 22
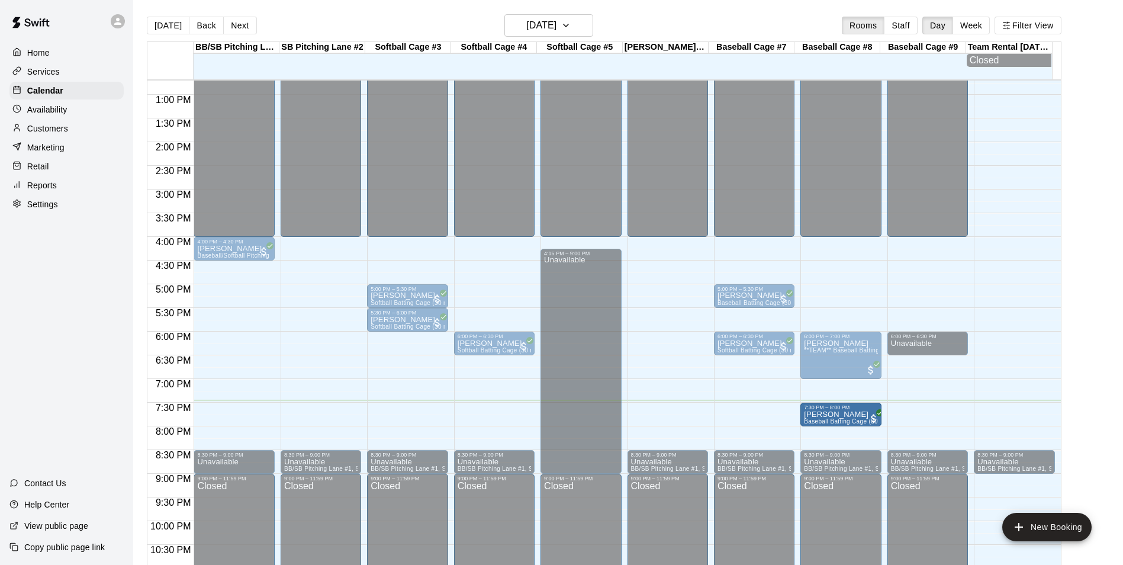
drag, startPoint x: 766, startPoint y: 416, endPoint x: 841, endPoint y: 417, distance: 74.6
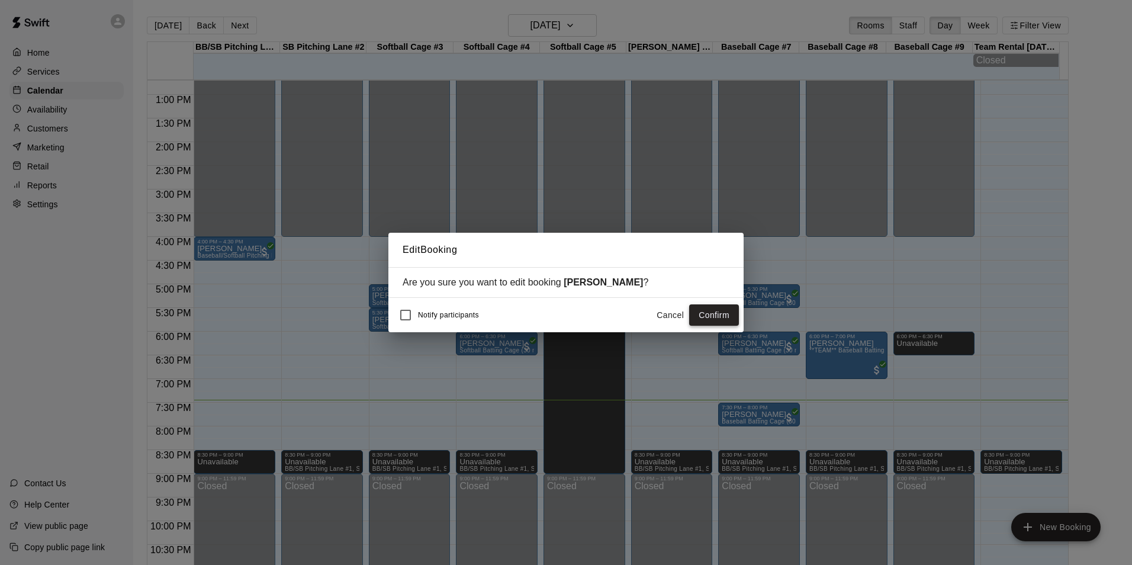
click at [731, 317] on button "Confirm" at bounding box center [714, 315] width 50 height 22
